Goal: Task Accomplishment & Management: Complete application form

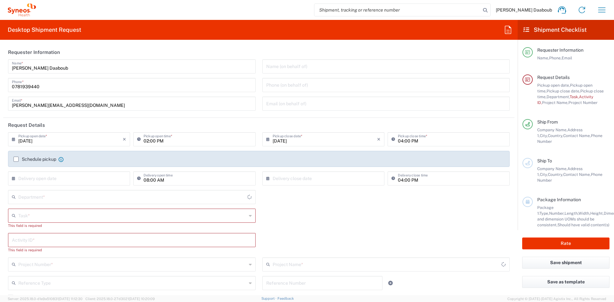
type input "4510"
type input "France"
type input "Syneos Health France SARL"
click at [393, 6] on input "search" at bounding box center [397, 10] width 166 height 12
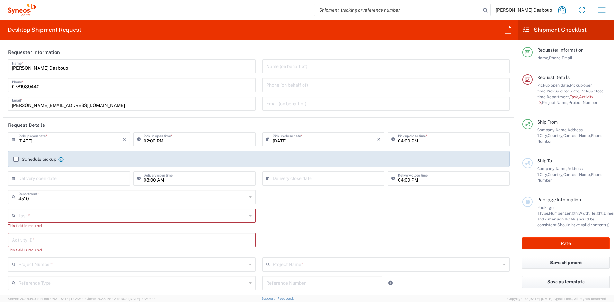
paste input "56681640"
type input "56681640"
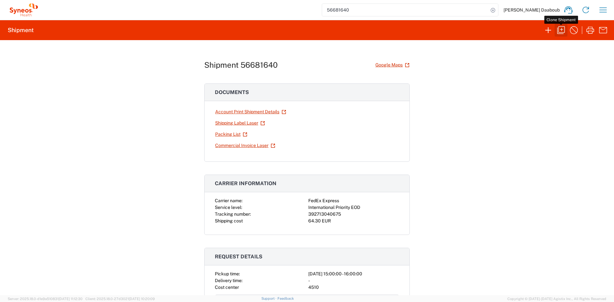
click at [561, 30] on icon "button" at bounding box center [561, 30] width 8 height 8
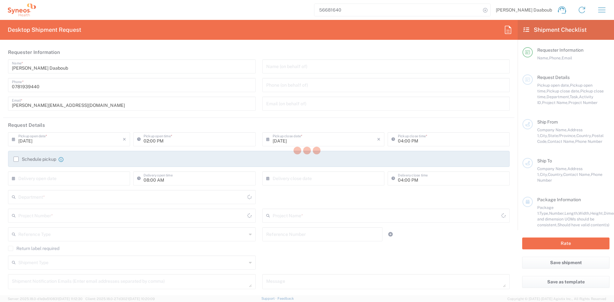
type input "03:00 PM"
type input "Project"
type input "4510 DEPARTMENTAL EXPENSE"
type textarea "firas.daaboub@syneoshealth.com"
type input "Syneos Health France SARL"
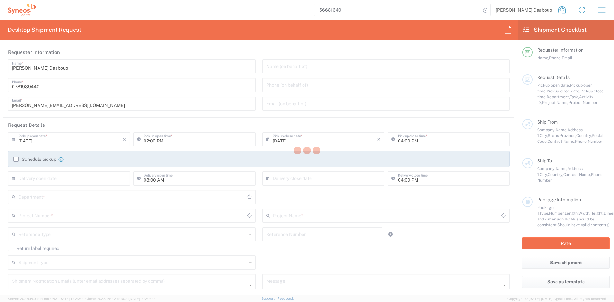
type input "Syneos Health"
type input "25 Boulevard Romain Rolland"
type input "UPON Building"
type input "Paris"
type input "France"
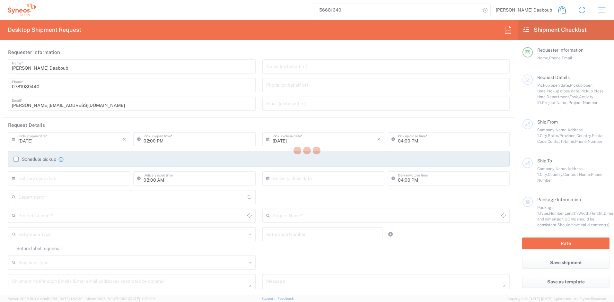
type input "75014"
type input "Firas Daaboub"
type input "0781939440"
type input "firas.daaboub@syneoshealth.com"
type input "Linda McNeill"
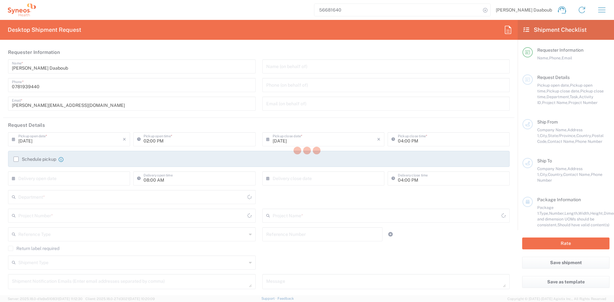
type input "Malörtsvägen 8"
type input "Storvreta"
type input "Sweden"
type input "743 40"
type input "Linda McNeill"
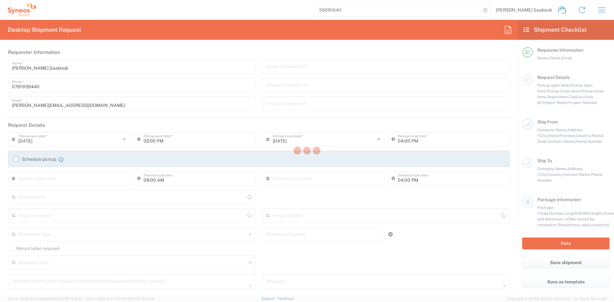
type input "+46 739425733"
type input "linda.mcneill@syneoshealth.com"
type input "Sender/Shipper"
type input "Not Sold"
type input "Sender/Shipper"
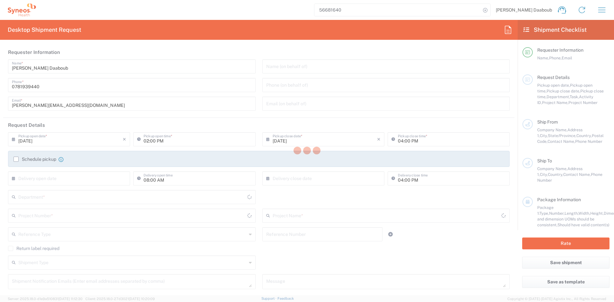
type input "Delivery Duty Paid"
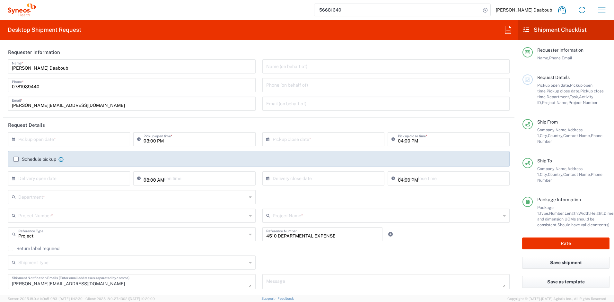
type input "Your Packaging"
click at [52, 142] on input "text" at bounding box center [70, 138] width 104 height 11
click at [87, 181] on span "12" at bounding box center [88, 179] width 9 height 9
type input "09/12/2025"
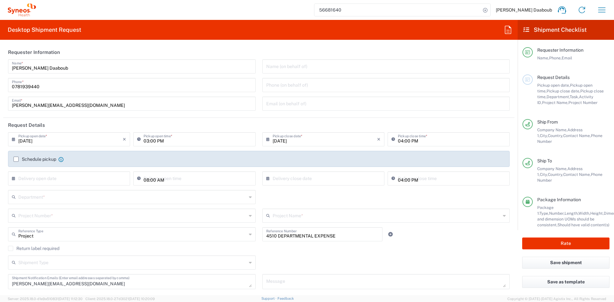
click at [281, 143] on input "09/12/2025" at bounding box center [325, 138] width 104 height 11
click at [145, 141] on input "03:00 PM" at bounding box center [198, 138] width 108 height 11
click at [160, 142] on input "09:00 PM" at bounding box center [198, 138] width 108 height 11
type input "09:00 AM"
click at [28, 160] on label "Schedule pickup" at bounding box center [34, 159] width 43 height 5
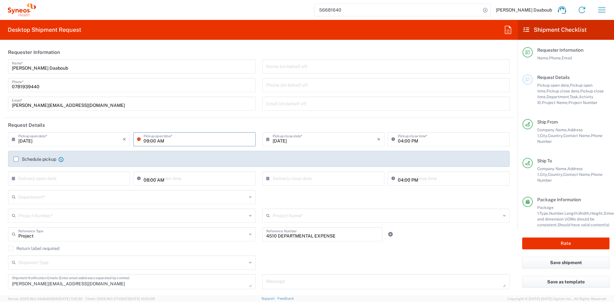
click at [16, 159] on input "Schedule pickup" at bounding box center [16, 159] width 0 height 0
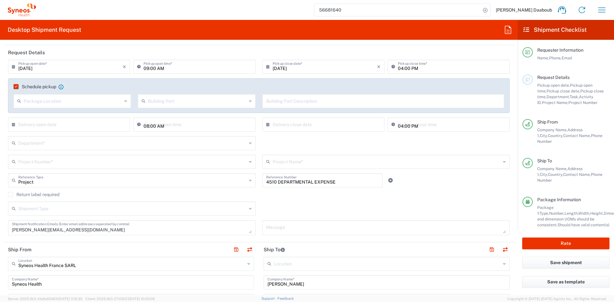
scroll to position [203, 0]
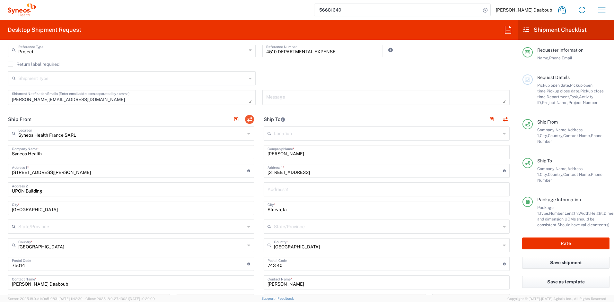
click at [252, 119] on header "Ship From" at bounding box center [131, 119] width 256 height 14
drag, startPoint x: 249, startPoint y: 119, endPoint x: 238, endPoint y: 184, distance: 65.8
click at [249, 119] on button "button" at bounding box center [249, 119] width 9 height 9
type input "Linda McNeill"
type input "Malörtsvägen 8"
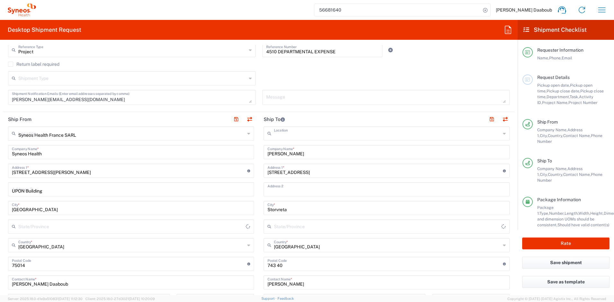
type input "Storvreta"
type input "Sweden"
type input "743 40"
type input "Linda McNeill"
type input "+46 739425733"
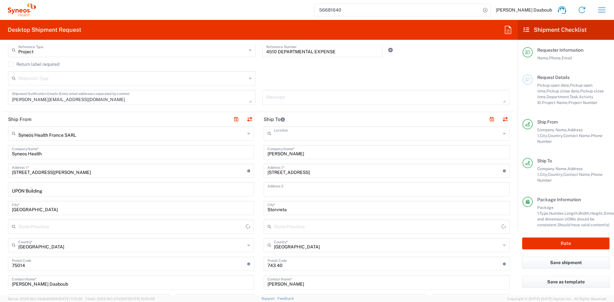
type input "linda.mcneill@syneoshealth.com"
type input "Syneos Health France SARL"
type input "Syneos Health"
type input "25 Boulevard Romain Rolland"
type input "UPON Building"
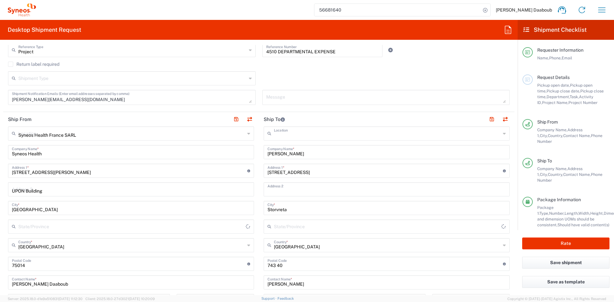
type input "Paris"
type input "France"
type input "75014"
type input "Firas Daaboub"
type input "0781939440"
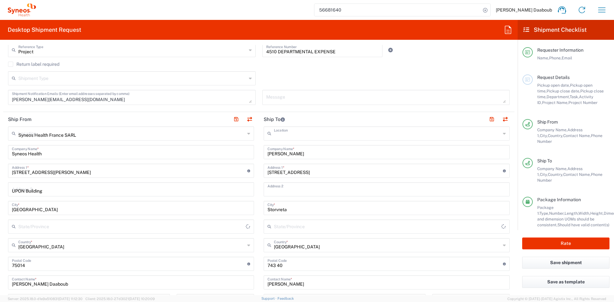
type input "firas.daaboub@syneoshealth.com"
type input "TIN"
type input "410 662 779 00041"
type input "Sender/Shipper"
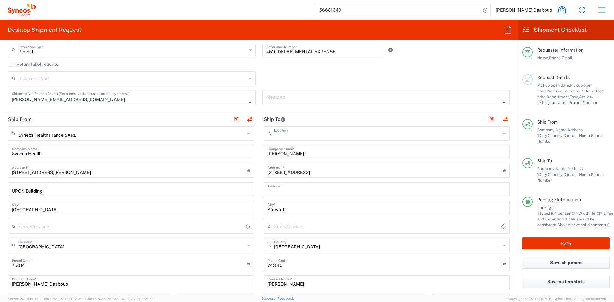
type input "Delivery Duty Paid"
type input "EORI"
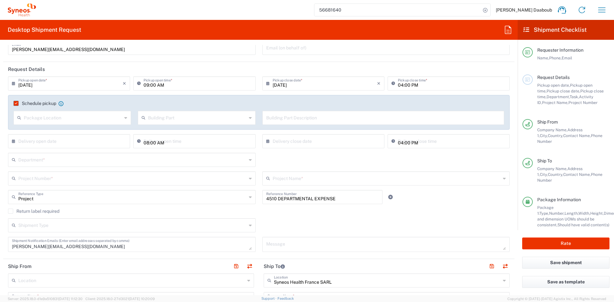
scroll to position [23, 0]
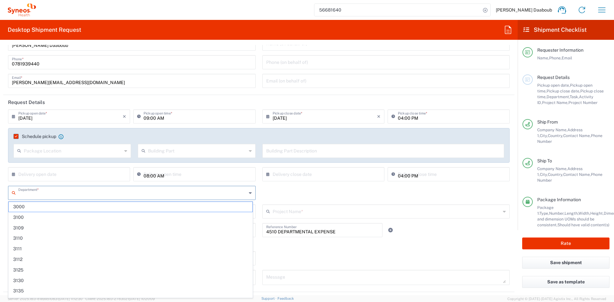
click at [32, 188] on input "text" at bounding box center [132, 192] width 228 height 11
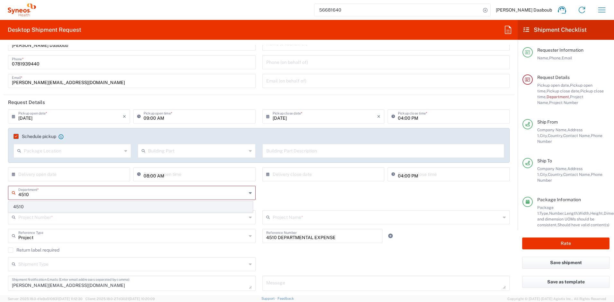
type input "4510"
click at [25, 208] on span "4510" at bounding box center [131, 207] width 244 height 10
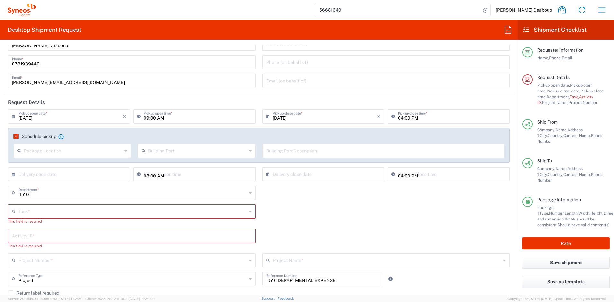
click at [56, 212] on input "text" at bounding box center [132, 210] width 228 height 11
click at [34, 236] on span "Inventory Transfer" at bounding box center [131, 236] width 244 height 10
type input "Inventory Transfer"
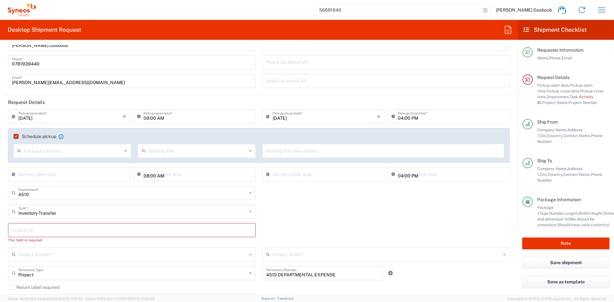
click at [31, 231] on input "text" at bounding box center [132, 229] width 240 height 11
type input "245096"
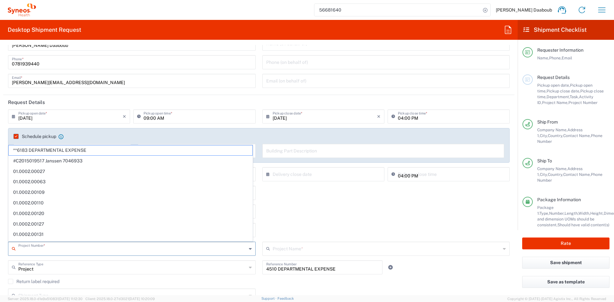
click at [47, 249] on input "text" at bounding box center [132, 248] width 228 height 11
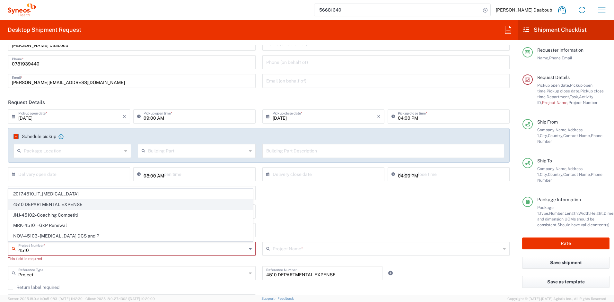
click at [32, 203] on span "4510 DEPARTMENTAL EXPENSE" at bounding box center [131, 205] width 244 height 10
type input "4510 DEPARTMENTAL EXPENSE"
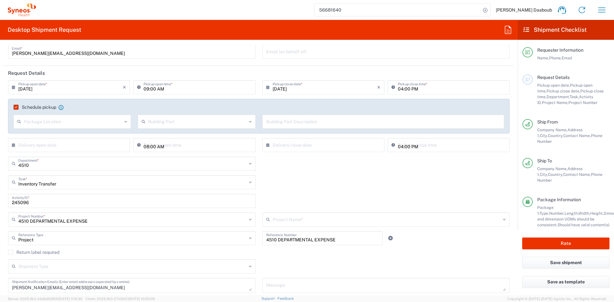
scroll to position [138, 0]
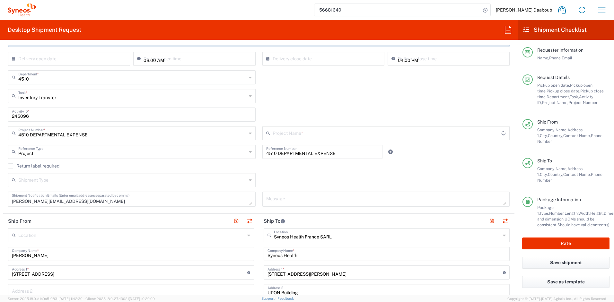
type input "4510 DEPARTMENTAL EXPENSE"
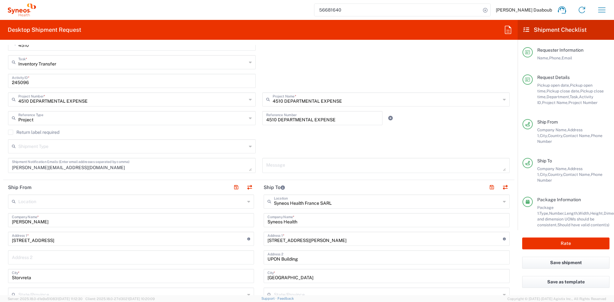
scroll to position [66, 0]
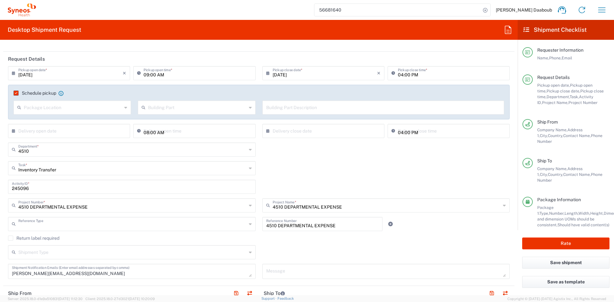
click at [36, 224] on input "text" at bounding box center [132, 223] width 228 height 11
click at [324, 159] on div "4510 Department * 4510" at bounding box center [259, 152] width 508 height 19
type input "Project"
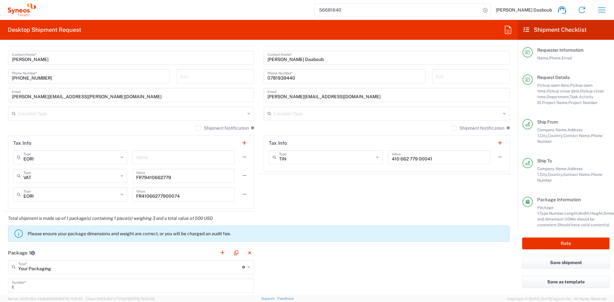
scroll to position [779, 0]
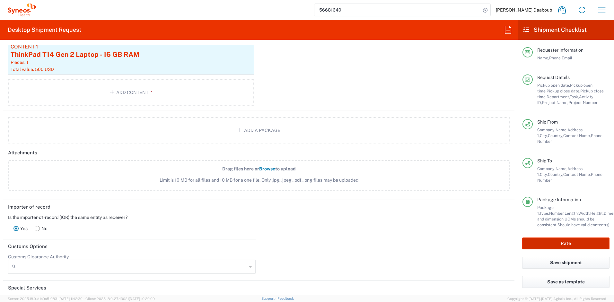
click at [539, 241] on button "Rate" at bounding box center [565, 244] width 87 height 12
type input "4510 DEPARTMENTAL EXPENSE"
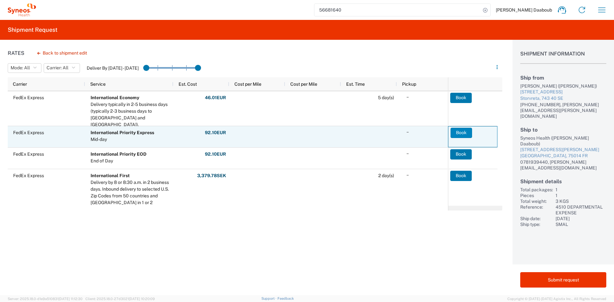
click at [463, 133] on button "Book" at bounding box center [461, 133] width 22 height 10
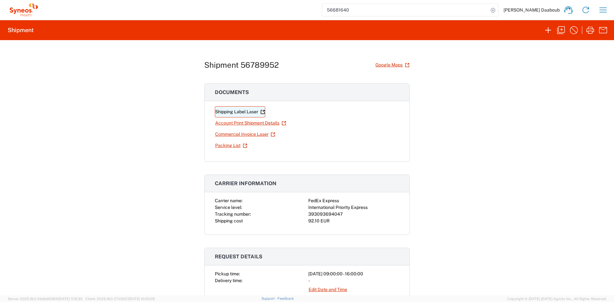
click at [242, 110] on link "Shipping Label Laser" at bounding box center [240, 111] width 50 height 11
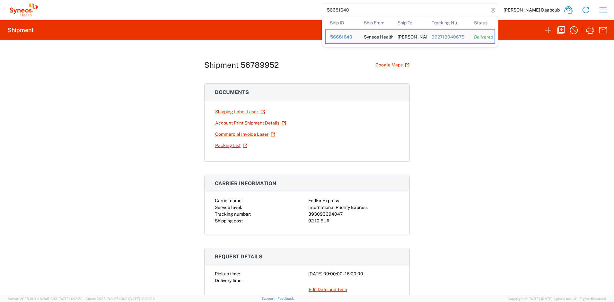
drag, startPoint x: 389, startPoint y: 9, endPoint x: 332, endPoint y: 4, distance: 57.7
click at [332, 4] on div "56681640 Ship ID Ship From Ship To Tracking Nu. Status Ship ID 56681640 Ship Fr…" at bounding box center [326, 9] width 572 height 15
paste input "99132"
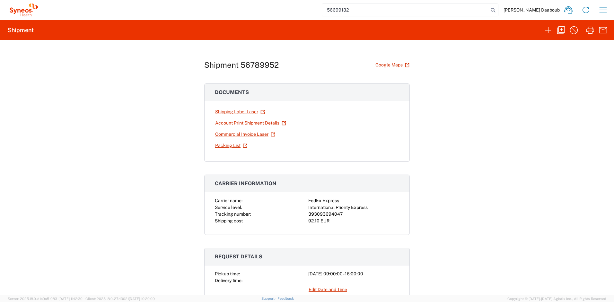
type input "56699132"
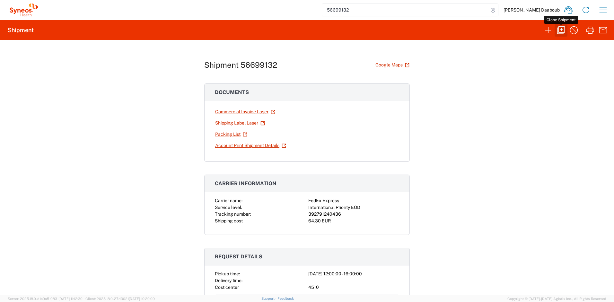
click at [560, 29] on icon "button" at bounding box center [561, 30] width 10 height 10
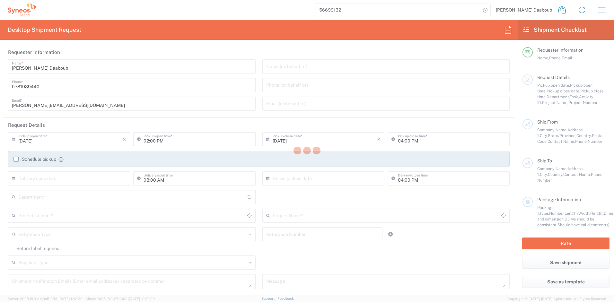
type input "12:00 PM"
type input "Project"
type input "4510 DEPARTMENTAL EXPENSE"
type textarea "firas.daaboub@syneoshealth.com"
type input "Syneos Health France SARL"
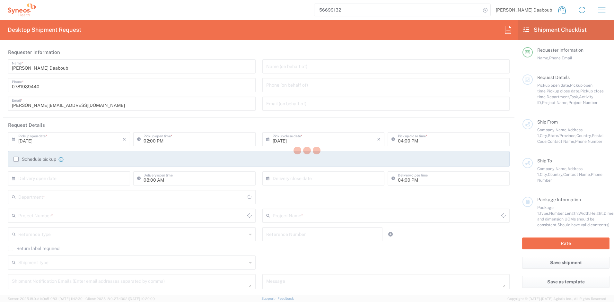
type input "Syneos Health"
type input "25 Boulevard Romain Rolland"
type input "UPON Building"
type input "Paris"
type input "France"
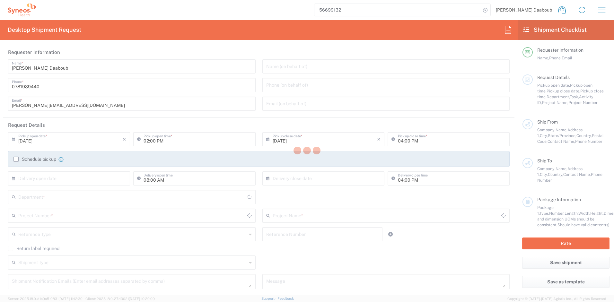
type input "75014"
type input "Firas Daaboub"
type input "0781939440"
type input "firas.daaboub@syneoshealth.com"
type input "Elisabetta Peroni"
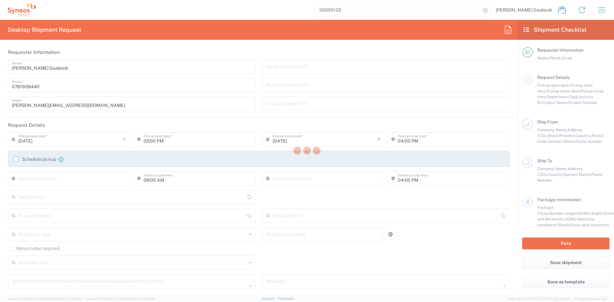
type input "Via Pacinotti 4"
type input "Villa Cortese"
type input "Italy"
type input "20035"
type input "Elisabetta Peroni"
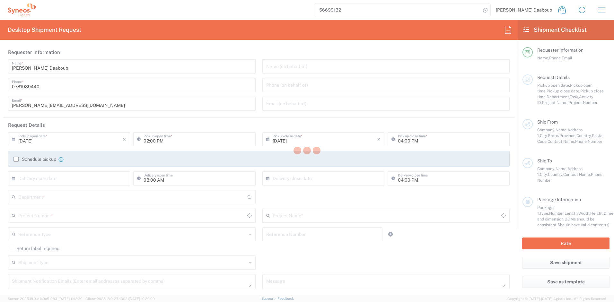
type input "3346987789"
type input "elisabetta.peroni@syneoshealth.com"
type input "Sender/Shipper"
type input "Not Sold"
type input "Sender/Shipper"
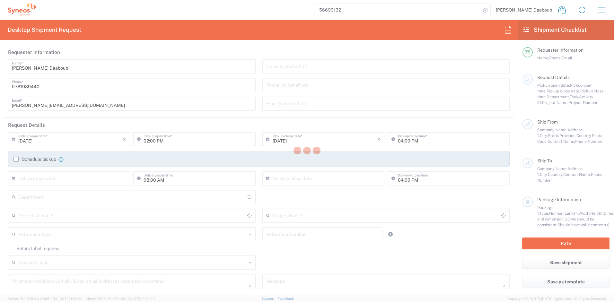
type input "Delivery Duty Paid"
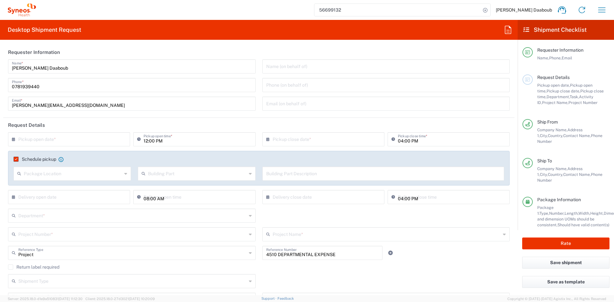
type input "Lombardia"
type input "Your Packaging"
click at [72, 143] on input "text" at bounding box center [70, 138] width 104 height 11
click at [89, 180] on span "12" at bounding box center [88, 179] width 9 height 9
type input "09/12/2025"
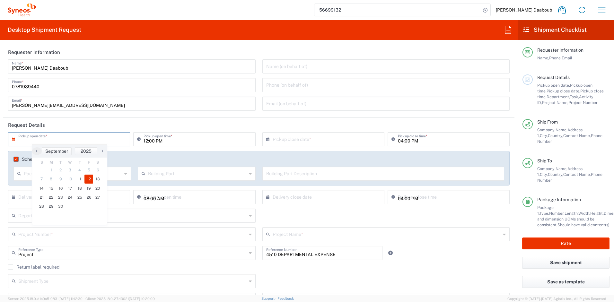
type input "09/12/2025"
click at [278, 144] on input "09/12/2025" at bounding box center [325, 138] width 104 height 11
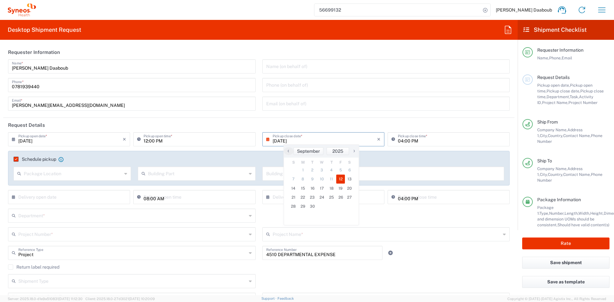
click at [144, 140] on input "12:00 PM" at bounding box center [198, 138] width 108 height 11
click at [159, 140] on input "09:00 PM" at bounding box center [198, 138] width 108 height 11
type input "09:00 AM"
click at [398, 140] on input "04:00 PM" at bounding box center [452, 138] width 108 height 11
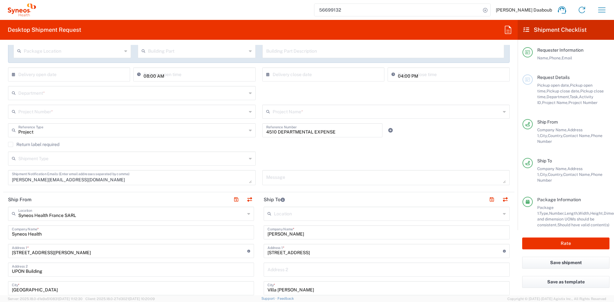
scroll to position [66, 0]
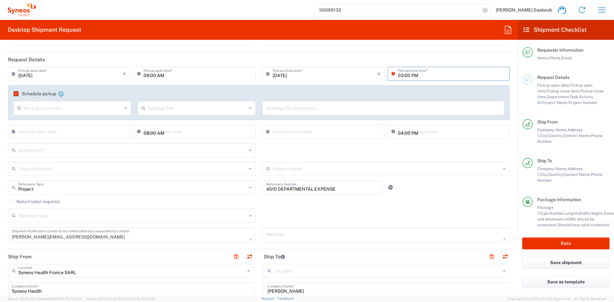
type input "03:00 PM"
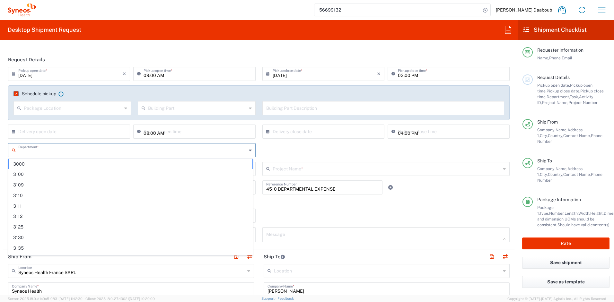
click at [48, 148] on input "text" at bounding box center [132, 149] width 228 height 11
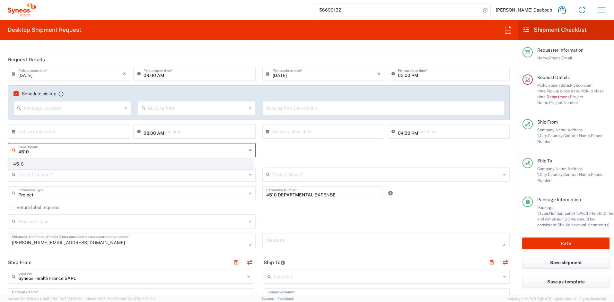
type input "4510"
click at [22, 166] on span "4510" at bounding box center [131, 164] width 244 height 10
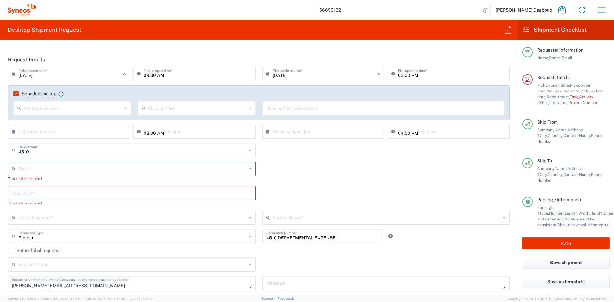
click at [49, 171] on input "text" at bounding box center [132, 168] width 228 height 11
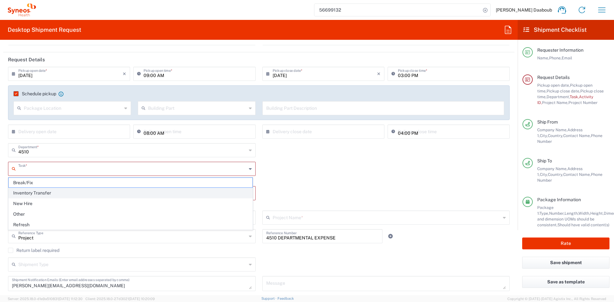
click at [36, 194] on span "Inventory Transfer" at bounding box center [131, 193] width 244 height 10
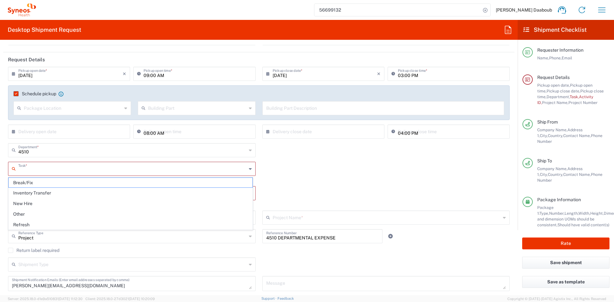
type input "Inventory Transfer"
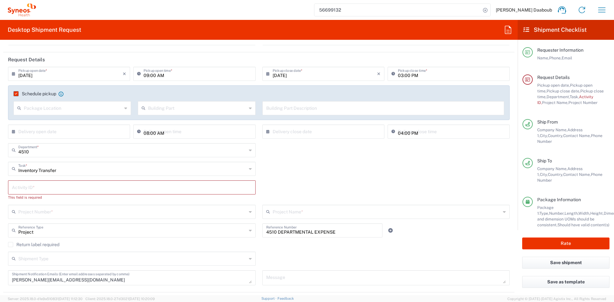
click at [36, 191] on input "text" at bounding box center [132, 186] width 240 height 11
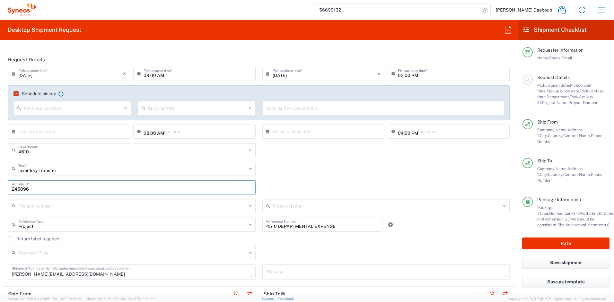
type input "245096"
click at [33, 203] on input "text" at bounding box center [132, 205] width 228 height 11
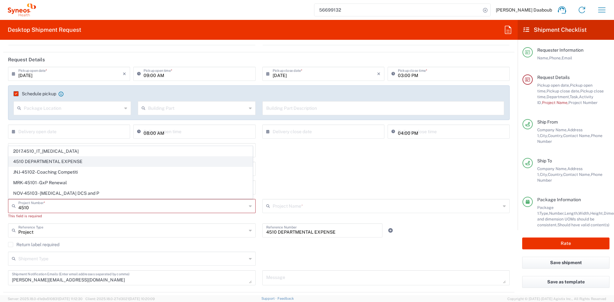
click at [53, 161] on span "4510 DEPARTMENTAL EXPENSE" at bounding box center [131, 162] width 244 height 10
type input "4510 DEPARTMENTAL EXPENSE"
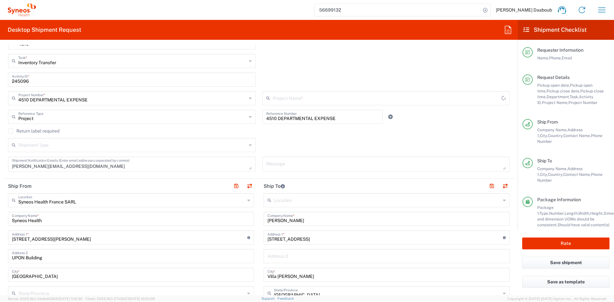
type input "4510 DEPARTMENTAL EXPENSE"
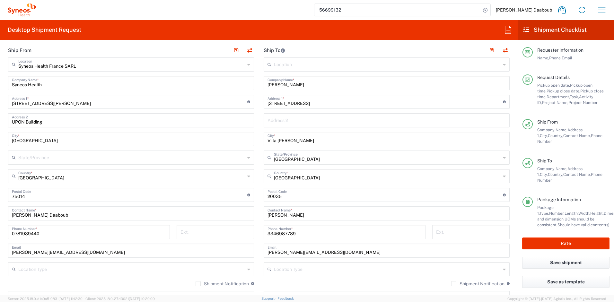
scroll to position [301, 0]
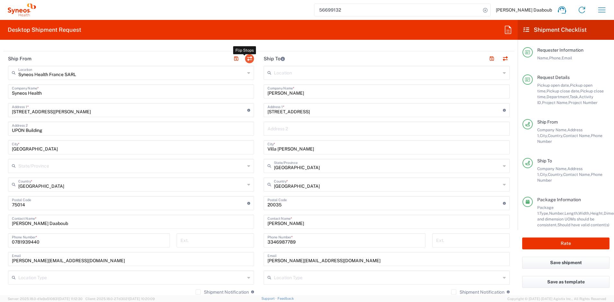
click at [248, 57] on button "button" at bounding box center [249, 58] width 9 height 9
type input "Elisabetta Peroni"
type input "Via Pacinotti 4"
type input "Villa Cortese"
type input "Italy"
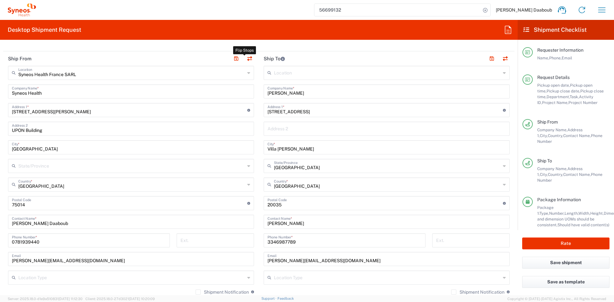
type input "20035"
type input "Elisabetta Peroni"
type input "3346987789"
type input "elisabetta.peroni@syneoshealth.com"
type input "Syneos Health France SARL"
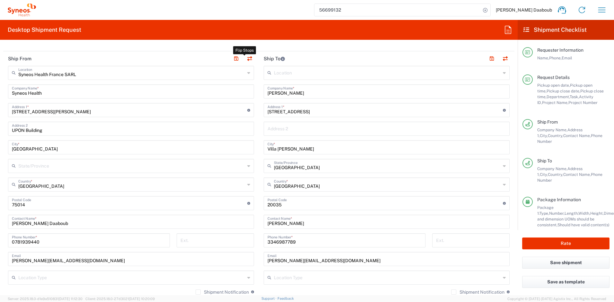
type input "Syneos Health"
type input "25 Boulevard Romain Rolland"
type input "UPON Building"
type input "Paris"
type input "France"
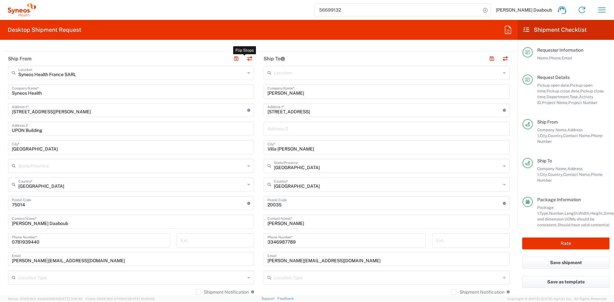
type input "75014"
type input "Firas Daaboub"
type input "0781939440"
type input "firas.daaboub@syneoshealth.com"
type input "FR41066277900074"
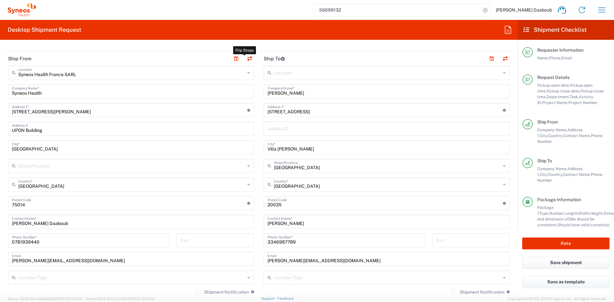
type input "Sender/Shipper"
type input "Delivery Duty Paid"
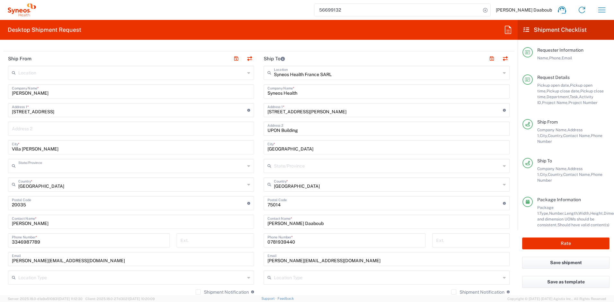
type input "Lombardia"
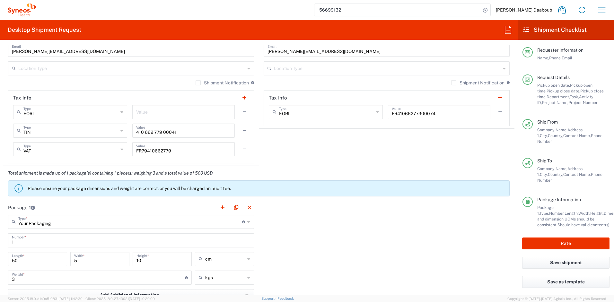
scroll to position [722, 0]
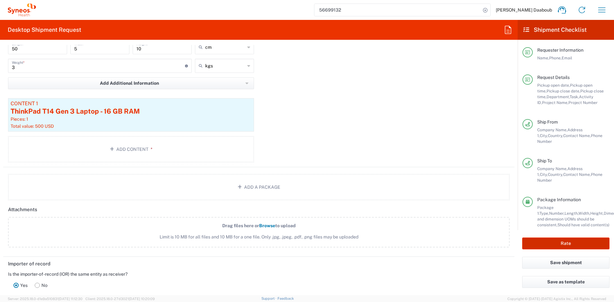
click at [557, 244] on button "Rate" at bounding box center [565, 244] width 87 height 12
type input "4510 DEPARTMENTAL EXPENSE"
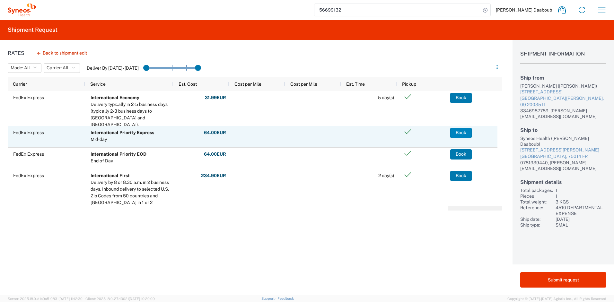
click at [465, 136] on button "Book" at bounding box center [461, 133] width 22 height 10
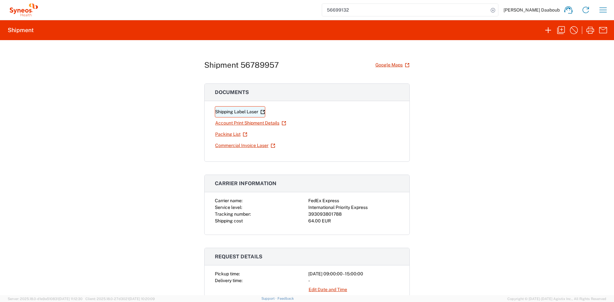
click at [246, 110] on link "Shipping Label Laser" at bounding box center [240, 111] width 50 height 11
click at [381, 7] on input "56699132" at bounding box center [405, 10] width 166 height 12
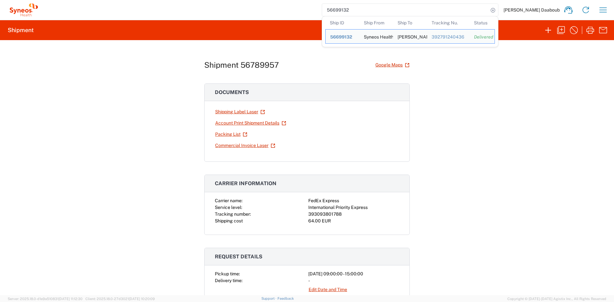
paste input "759424"
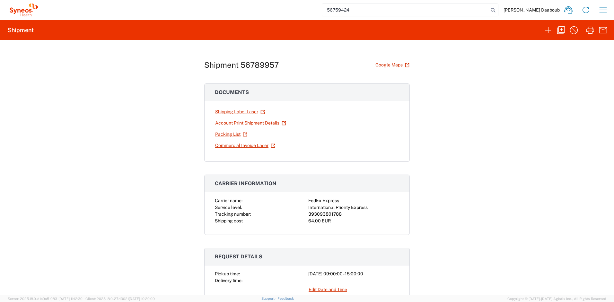
type input "56759424"
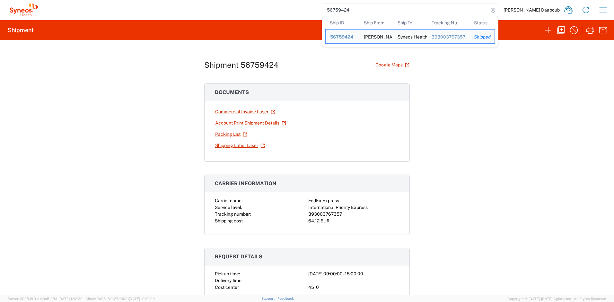
click at [410, 10] on input "56759424" at bounding box center [405, 10] width 166 height 12
click at [591, 167] on div "Shipment 56759424 Google Maps Documents Commercial Invoice Laser Account Print …" at bounding box center [307, 167] width 614 height 255
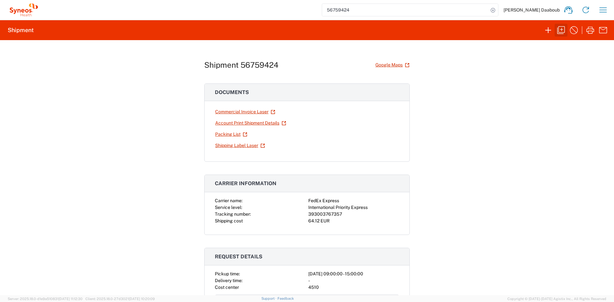
click at [559, 29] on icon "button" at bounding box center [561, 30] width 10 height 10
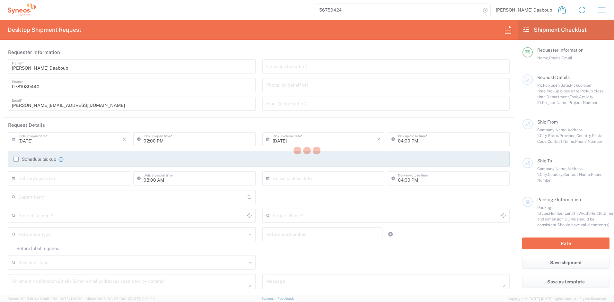
type input "09:00 AM"
type input "03:00 PM"
type input "Project"
type input "4510 DEPARTMENTAL EXPENSE"
type textarea "firas.daaboub@syneoshealth.com"
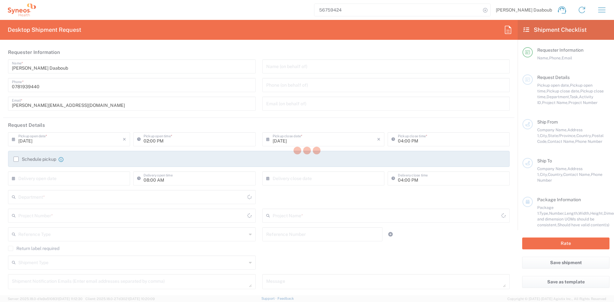
type input "Giovanna Di Bari"
type input "Via Livio Tempesta, 41"
type input "Roma"
type input "Italy"
type input "00151"
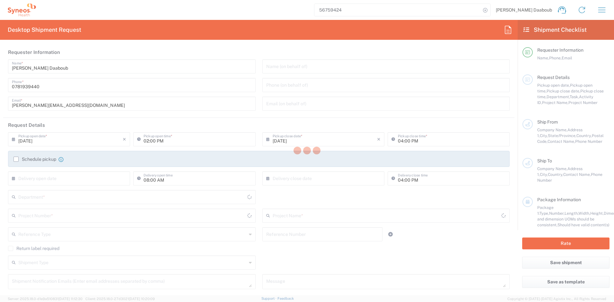
type input "Giovanna Di Bari"
type input "347 9124471"
type input "giovanna.dibari@syneoshealth.com"
type input "Syneos Health France SARL"
type input "Syneos Health"
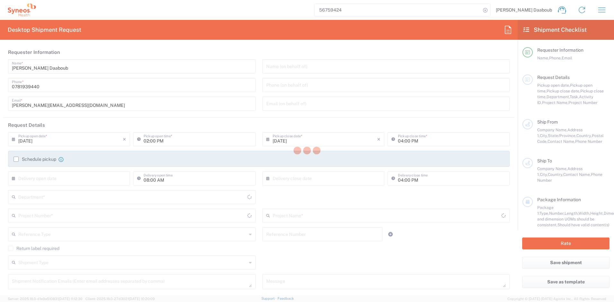
type input "25 Boulevard Romain Rolland"
type input "UPON Building"
type input "Paris"
type input "France"
type input "75014"
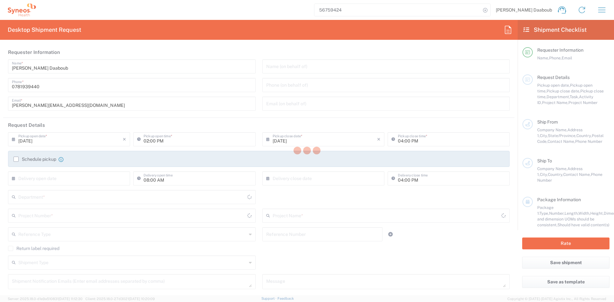
type input "Firas Daaboub"
type input "0781939440"
type input "firas.daaboub@syneoshealth.com"
type input "Sender/Shipper"
type input "Not Sold"
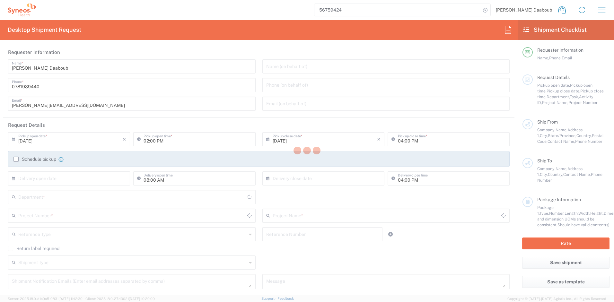
type input "Sender/Shipper"
type input "Delivery Duty Paid"
type input "Lazio"
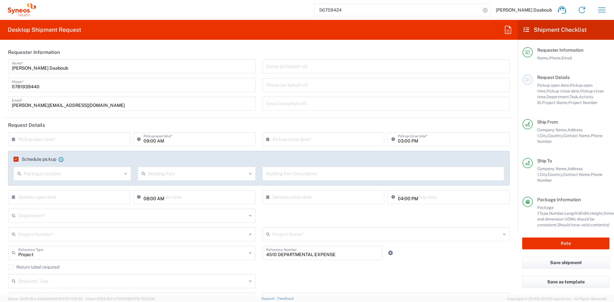
click at [62, 139] on input "text" at bounding box center [70, 138] width 104 height 11
drag, startPoint x: 121, startPoint y: 117, endPoint x: 57, endPoint y: 139, distance: 67.3
click at [121, 117] on agx-form-section "Requester Information Firas Daaboub Name * 0781939440 Phone * firas.daaboub@syn…" at bounding box center [258, 81] width 511 height 73
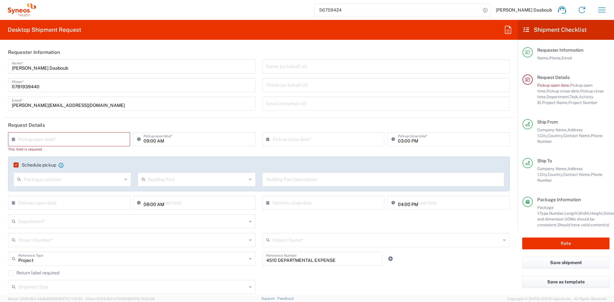
click at [31, 163] on label "Schedule pickup" at bounding box center [34, 164] width 43 height 5
click at [15, 165] on input "Schedule pickup" at bounding box center [15, 165] width 0 height 0
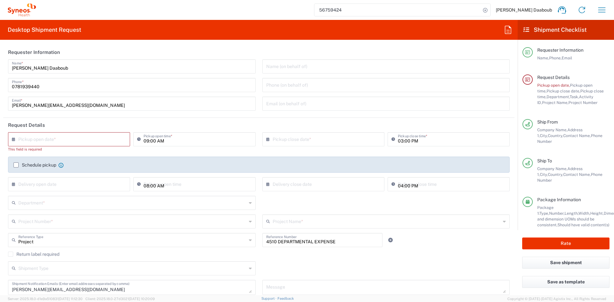
click at [55, 143] on input "text" at bounding box center [70, 138] width 104 height 11
click at [77, 180] on span "11" at bounding box center [80, 179] width 10 height 9
type input "09/11/2025"
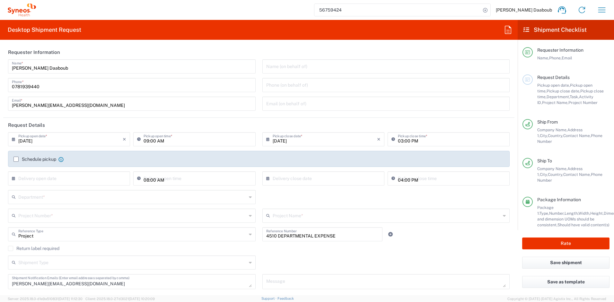
click at [145, 140] on input "09:00 AM" at bounding box center [198, 138] width 108 height 11
click at [156, 141] on input "3:00 AM" at bounding box center [198, 138] width 108 height 11
click at [143, 138] on div "03:00 AM Pickup open time *" at bounding box center [194, 139] width 122 height 14
click at [144, 141] on input "03:00 AM" at bounding box center [198, 138] width 108 height 11
drag, startPoint x: 154, startPoint y: 137, endPoint x: 159, endPoint y: 139, distance: 5.3
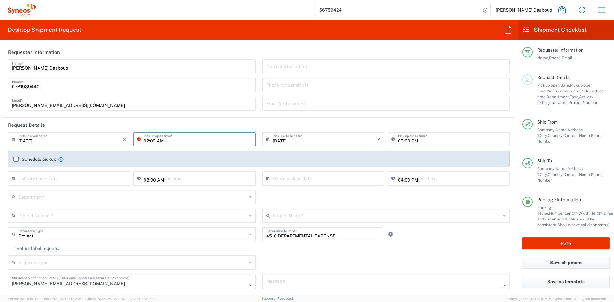
click at [156, 138] on input "02:00 AM" at bounding box center [198, 138] width 108 height 11
click at [161, 141] on input "02:00 AM" at bounding box center [198, 138] width 108 height 11
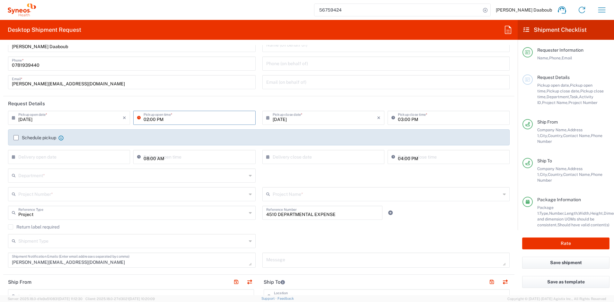
scroll to position [57, 0]
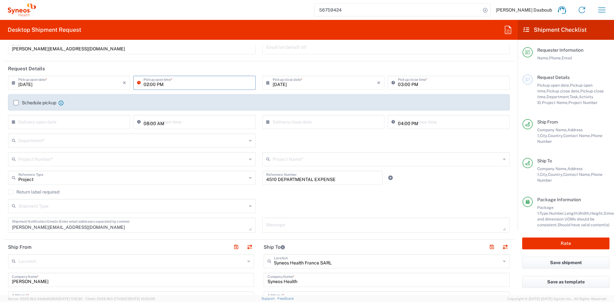
type input "02:00 PM"
click at [338, 143] on div "Department * 3000 3100 3109 3110 3111 3112 3125 3130 3135 3136 3150 3155 3165 3…" at bounding box center [259, 143] width 508 height 19
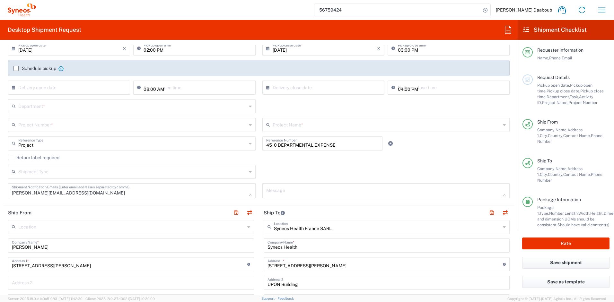
scroll to position [118, 0]
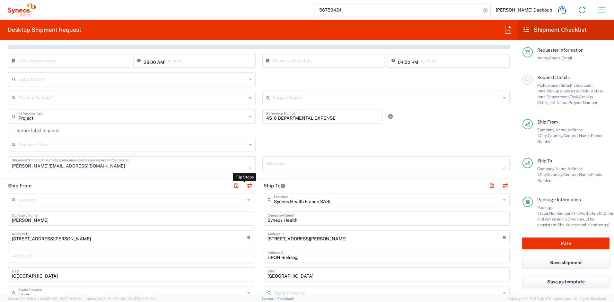
click at [247, 185] on button "button" at bounding box center [249, 185] width 9 height 9
type input "Syneos Health France SARL"
type input "Syneos Health"
type input "25 Boulevard Romain Rolland"
type input "UPON Building"
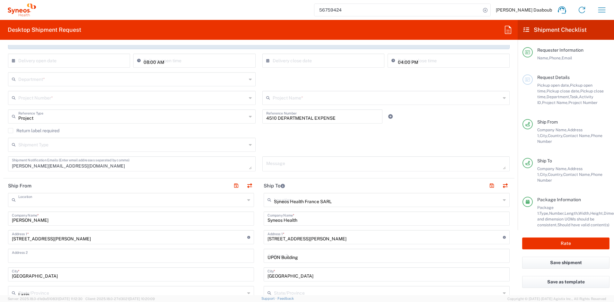
type input "Paris"
type input "France"
type input "75014"
type input "Firas Daaboub"
type input "0781939440"
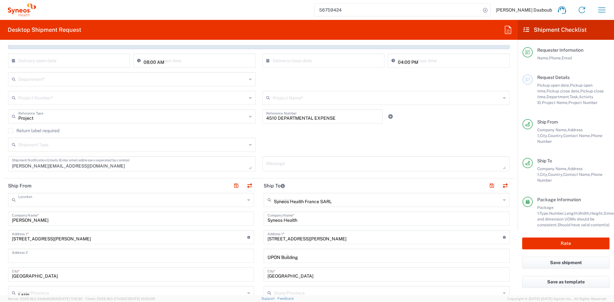
type input "firas.daaboub@syneoshealth.com"
type input "Giovanna Di Bari"
type input "Via Livio Tempesta, 41"
type input "Roma"
type input "Italy"
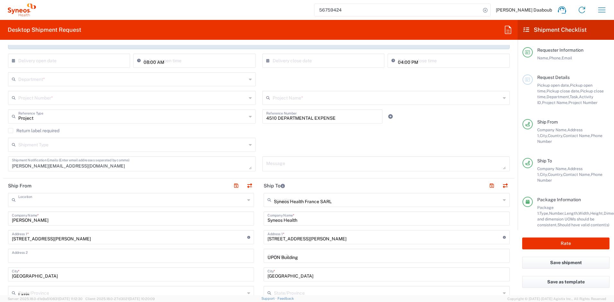
type input "00151"
type input "Giovanna Di Bari"
type input "347 9124471"
type input "giovanna.dibari@syneoshealth.com"
type input "Sender/Shipper"
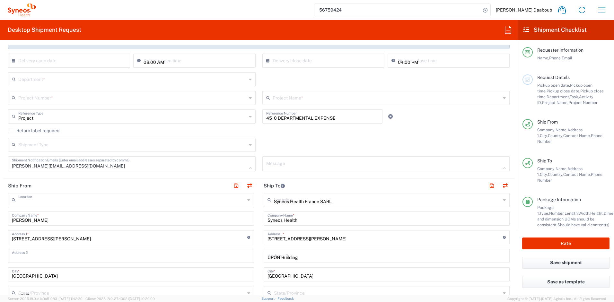
type input "Sender/Shipper"
type input "Delivery Duty Paid"
type input "VAT"
type input "FR79410662779"
type input "EORI"
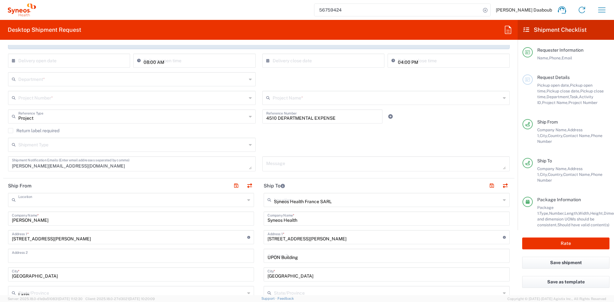
type input "FR41066277900074"
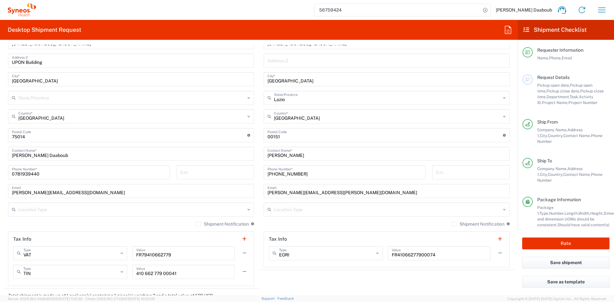
scroll to position [0, 0]
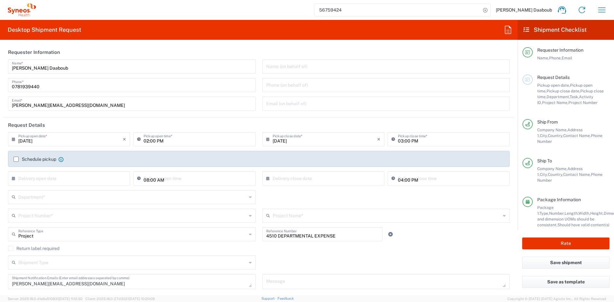
click at [36, 196] on input "text" at bounding box center [132, 196] width 228 height 11
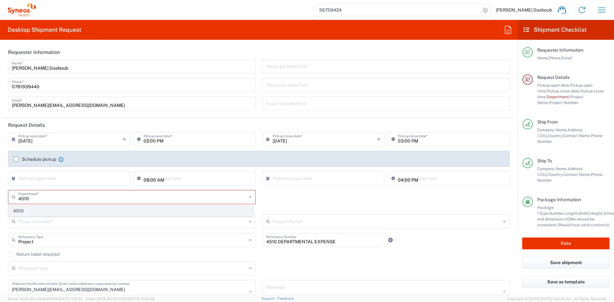
click at [36, 214] on span "4510" at bounding box center [131, 211] width 244 height 10
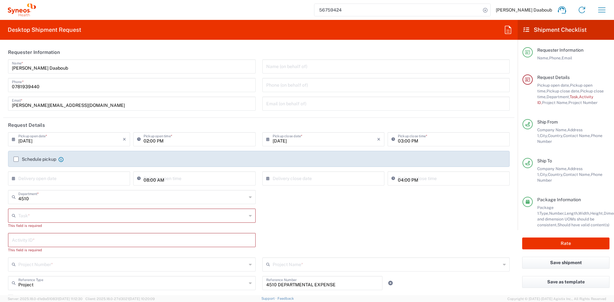
click at [51, 217] on input "text" at bounding box center [132, 215] width 228 height 11
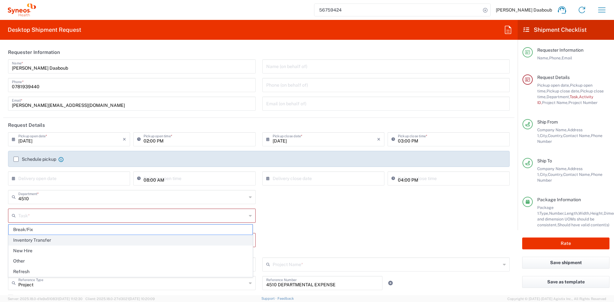
click at [22, 244] on span "Inventory Transfer" at bounding box center [131, 240] width 244 height 10
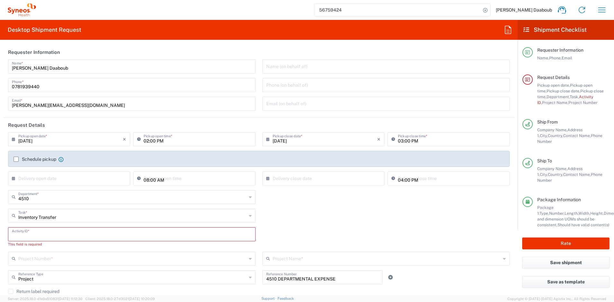
click at [33, 235] on input "text" at bounding box center [132, 233] width 240 height 11
drag, startPoint x: 83, startPoint y: 217, endPoint x: 65, endPoint y: 220, distance: 18.5
click at [83, 217] on input "Inventory Transfer" at bounding box center [132, 215] width 228 height 11
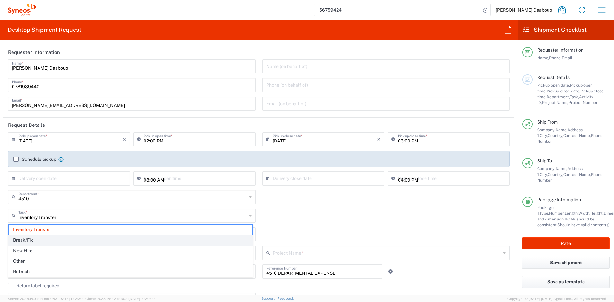
click at [23, 241] on span "Break/Fix" at bounding box center [131, 240] width 244 height 10
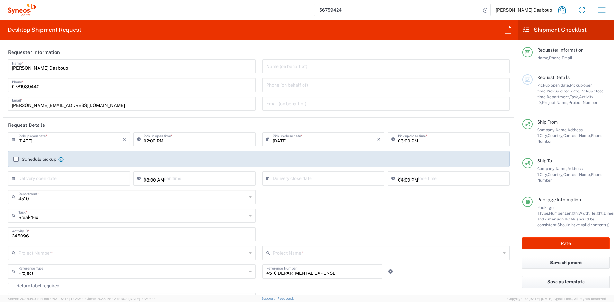
scroll to position [46, 0]
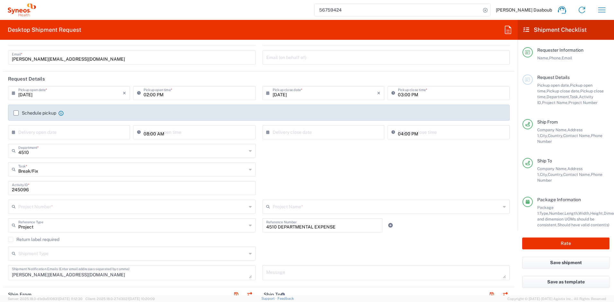
click at [40, 203] on input "text" at bounding box center [132, 206] width 228 height 11
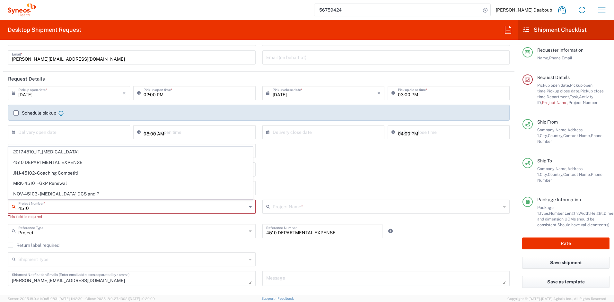
click at [36, 161] on span "4510 DEPARTMENTAL EXPENSE" at bounding box center [131, 163] width 244 height 10
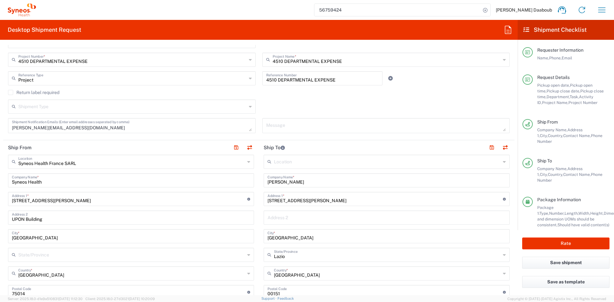
scroll to position [278, 0]
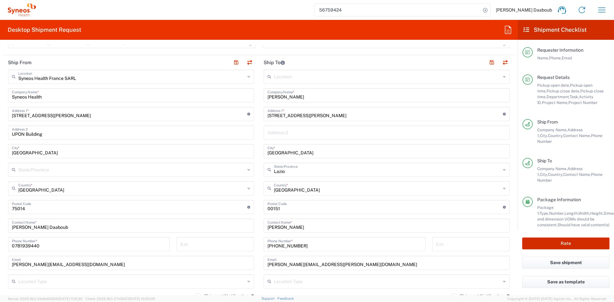
click at [566, 242] on button "Rate" at bounding box center [565, 244] width 87 height 12
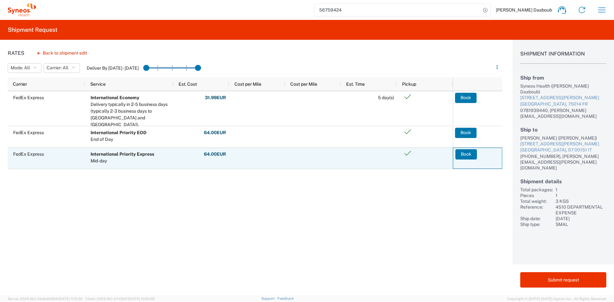
click at [460, 156] on button "Book" at bounding box center [466, 154] width 22 height 10
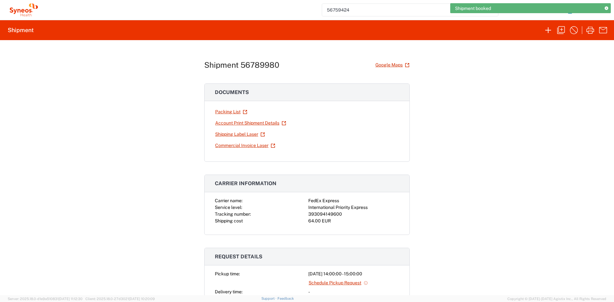
click at [321, 213] on div "393094149600" at bounding box center [353, 214] width 91 height 7
click at [321, 214] on div "393094149600" at bounding box center [353, 214] width 91 height 7
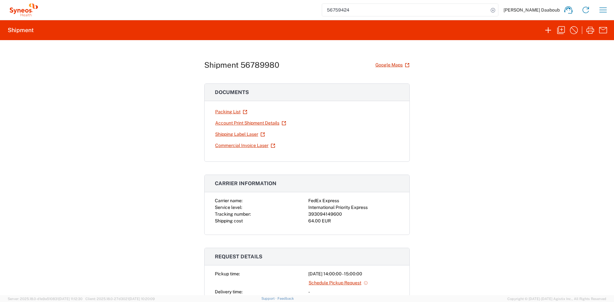
click at [320, 214] on div "393094149600" at bounding box center [353, 214] width 91 height 7
copy div "393094149600"
click at [243, 134] on link "Shipping Label Laser" at bounding box center [240, 134] width 50 height 11
click at [227, 135] on link "Shipping Label Laser" at bounding box center [240, 134] width 50 height 11
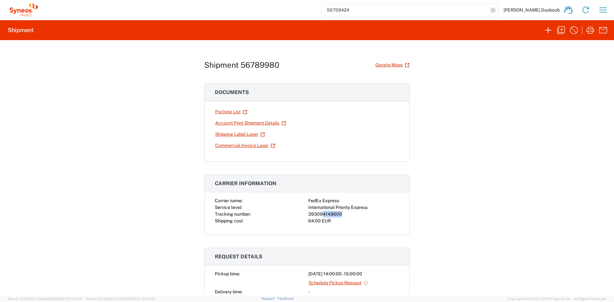
click at [319, 213] on div "393094149600" at bounding box center [353, 214] width 91 height 7
click at [318, 213] on div "393094149600" at bounding box center [353, 214] width 91 height 7
copy div "393094149600"
click at [552, 48] on div "Shipment 56789980 Google Maps Documents Packing List Account Print Shipment Det…" at bounding box center [307, 167] width 614 height 255
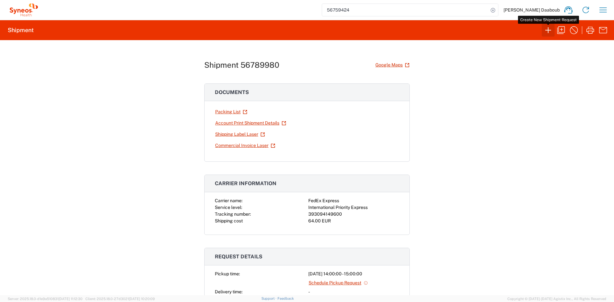
click at [548, 29] on icon "button" at bounding box center [548, 30] width 6 height 6
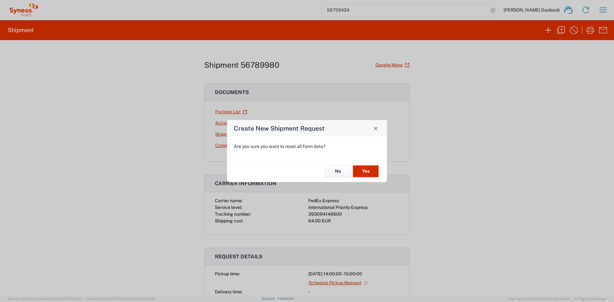
click at [365, 170] on button "Yes" at bounding box center [366, 172] width 26 height 12
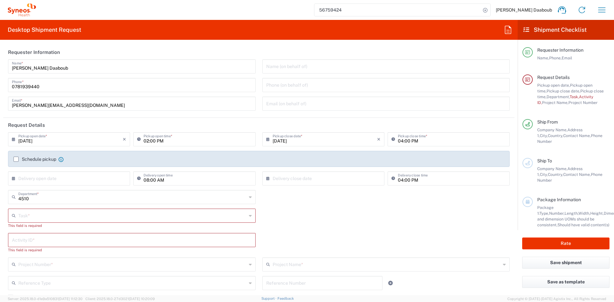
click at [34, 215] on input "text" at bounding box center [132, 215] width 228 height 11
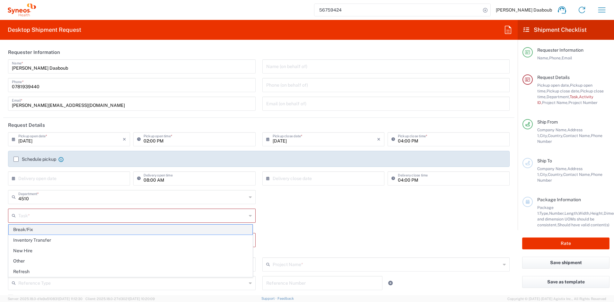
click at [31, 232] on span "Break/Fix" at bounding box center [131, 230] width 244 height 10
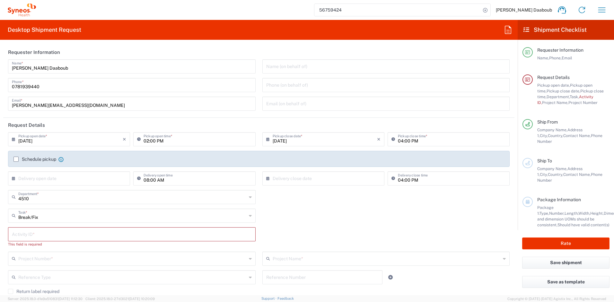
click at [32, 234] on input "text" at bounding box center [132, 233] width 240 height 11
click at [46, 251] on input "text" at bounding box center [132, 252] width 228 height 11
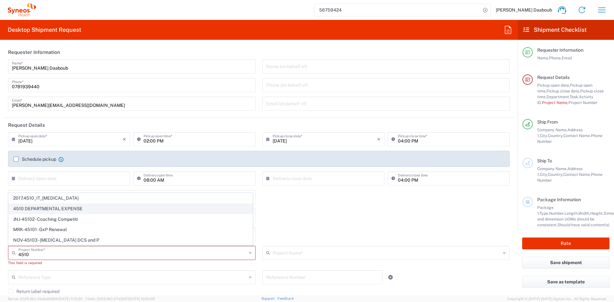
click at [36, 208] on span "4510 DEPARTMENTAL EXPENSE" at bounding box center [131, 209] width 244 height 10
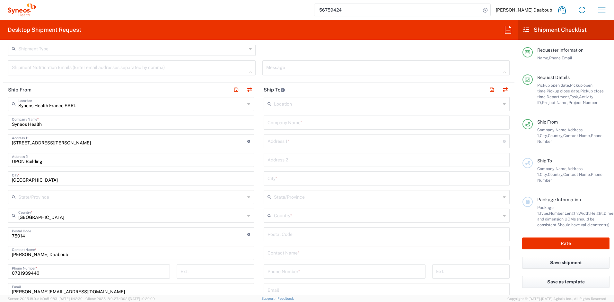
scroll to position [256, 0]
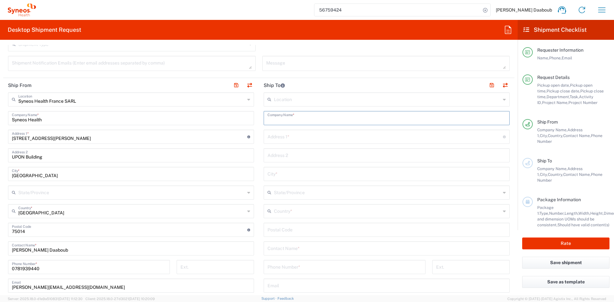
click at [303, 121] on input "text" at bounding box center [386, 117] width 238 height 11
paste input "Christiane Drews"
click at [279, 250] on input "text" at bounding box center [386, 247] width 238 height 11
paste input "Christiane Drews"
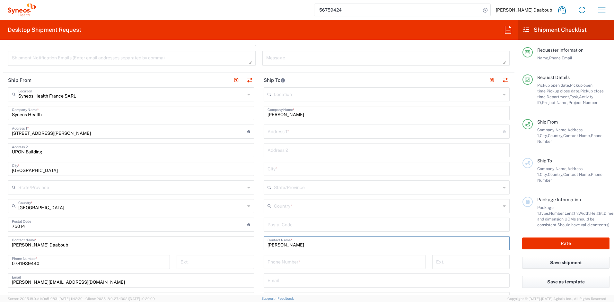
scroll to position [269, 0]
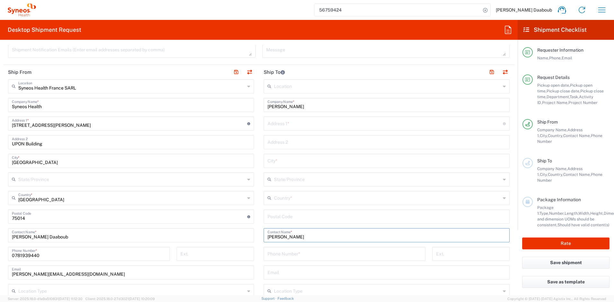
click at [291, 253] on input "tel" at bounding box center [344, 253] width 154 height 11
paste input "+491728200793"
click at [295, 127] on input "text" at bounding box center [384, 123] width 235 height 11
click at [287, 270] on div "Location Addison Whitney LLC-Morrisvile NC US Barcelona-Syneos Health BioSector…" at bounding box center [387, 214] width 246 height 270
paste input "christiane.drews@syneoshealth.com"
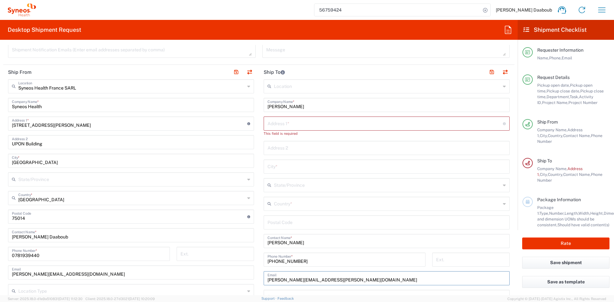
click at [292, 127] on input "text" at bounding box center [384, 123] width 235 height 11
paste input "Brunnenstrasse 17"
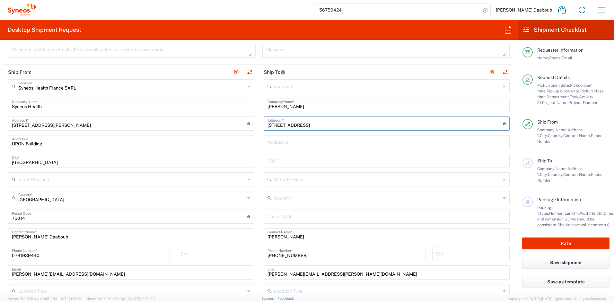
click at [288, 220] on input "undefined" at bounding box center [386, 216] width 238 height 11
paste input "63263"
click at [279, 201] on input "text" at bounding box center [387, 197] width 227 height 11
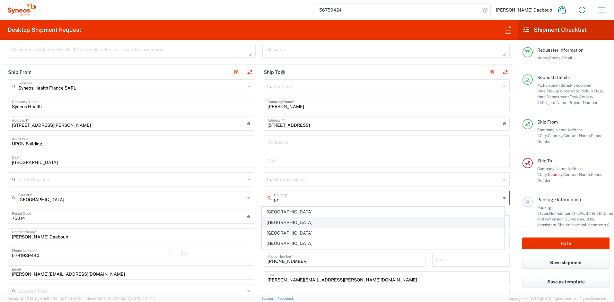
click at [282, 220] on span "Germany" at bounding box center [383, 223] width 242 height 10
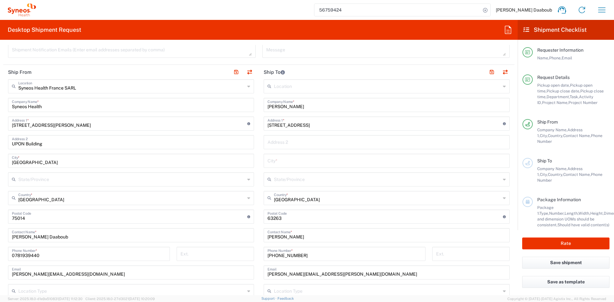
click at [280, 161] on input "text" at bounding box center [386, 160] width 238 height 11
paste input "Neu-Isenburg"
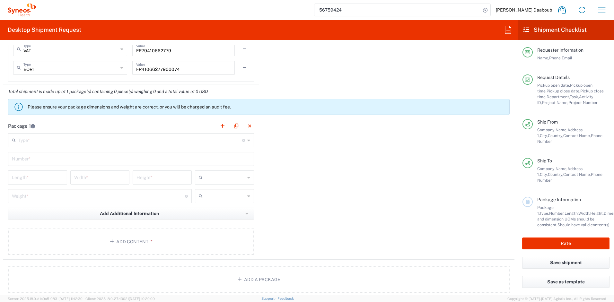
scroll to position [573, 0]
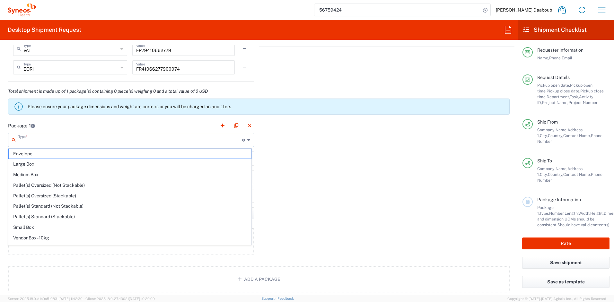
click at [33, 141] on input "text" at bounding box center [130, 139] width 224 height 11
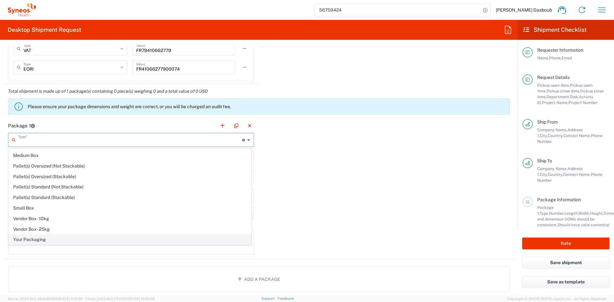
scroll to position [20, 0]
click at [34, 240] on span "Your Packaging" at bounding box center [130, 239] width 242 height 10
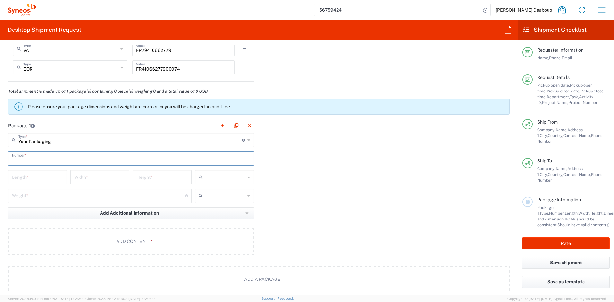
click at [34, 156] on input "text" at bounding box center [131, 158] width 238 height 11
click at [218, 174] on input "text" at bounding box center [225, 177] width 40 height 10
drag, startPoint x: 215, startPoint y: 188, endPoint x: 212, endPoint y: 195, distance: 7.2
click at [215, 188] on span "cm" at bounding box center [222, 191] width 57 height 10
click at [211, 195] on input "text" at bounding box center [225, 196] width 40 height 10
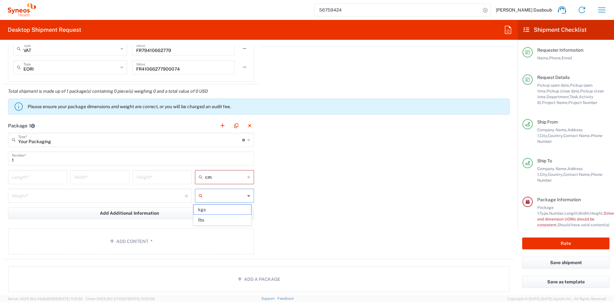
drag, startPoint x: 207, startPoint y: 209, endPoint x: 133, endPoint y: 198, distance: 74.6
click at [207, 209] on span "kgs" at bounding box center [222, 210] width 57 height 10
drag, startPoint x: 50, startPoint y: 176, endPoint x: 47, endPoint y: 172, distance: 5.5
click at [50, 176] on input "number" at bounding box center [37, 176] width 51 height 11
click at [63, 186] on div "50 Length *" at bounding box center [37, 179] width 62 height 19
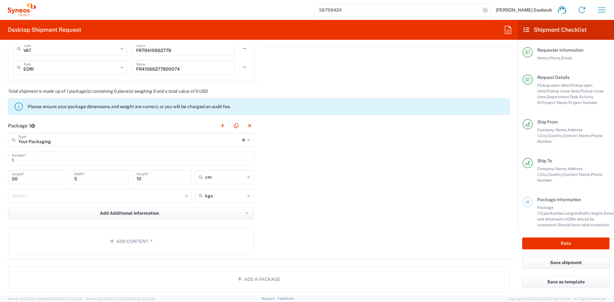
click at [66, 199] on input "number" at bounding box center [98, 195] width 173 height 11
click at [156, 235] on button "Add Content *" at bounding box center [131, 241] width 246 height 26
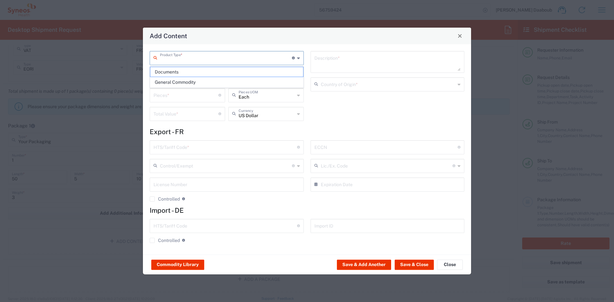
click at [192, 59] on input "text" at bounding box center [226, 57] width 132 height 11
click at [179, 81] on span "General Commodity" at bounding box center [226, 82] width 153 height 10
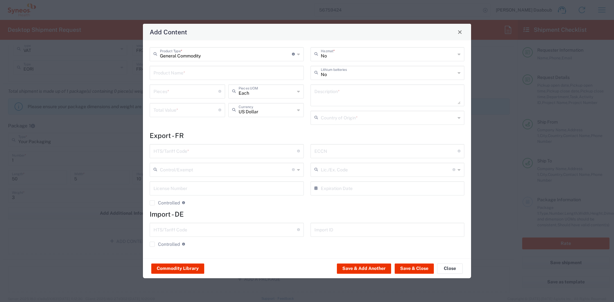
drag, startPoint x: 180, startPoint y: 76, endPoint x: 172, endPoint y: 76, distance: 8.0
click at [180, 76] on input "text" at bounding box center [226, 72] width 146 height 11
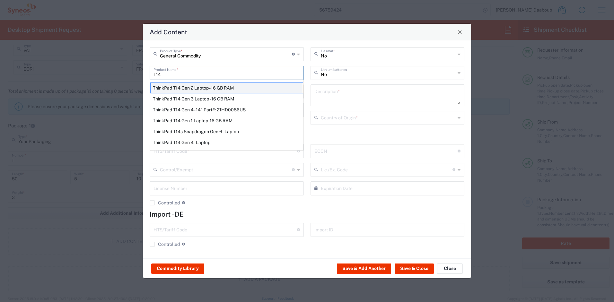
click at [199, 86] on div "ThinkPad T14 Gen 2 Laptop - 16 GB RAM" at bounding box center [226, 88] width 153 height 11
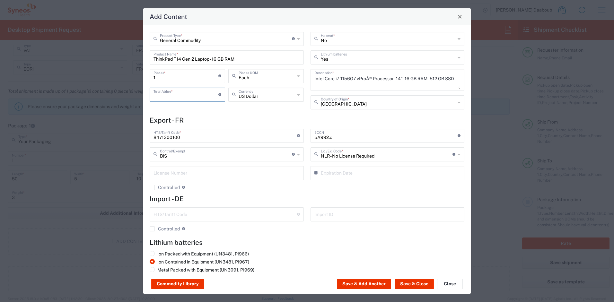
click at [182, 97] on input "number" at bounding box center [185, 94] width 65 height 11
click at [428, 283] on button "Save & Close" at bounding box center [414, 284] width 39 height 10
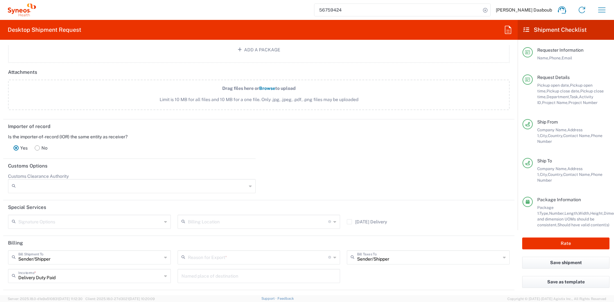
scroll to position [877, 0]
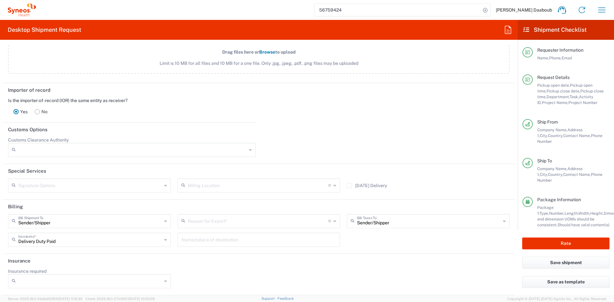
click at [216, 216] on input "text" at bounding box center [258, 220] width 141 height 11
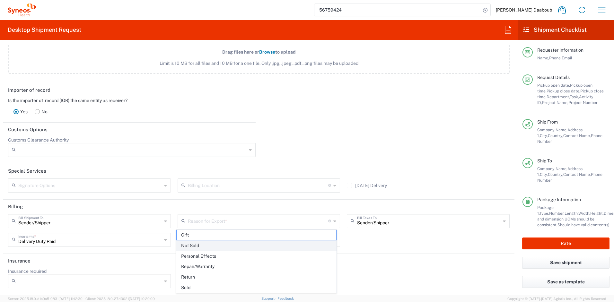
click at [203, 241] on span "Not Sold" at bounding box center [257, 246] width 160 height 10
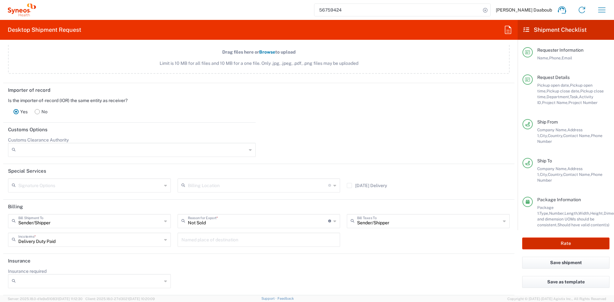
click at [558, 248] on button "Rate" at bounding box center [565, 244] width 87 height 12
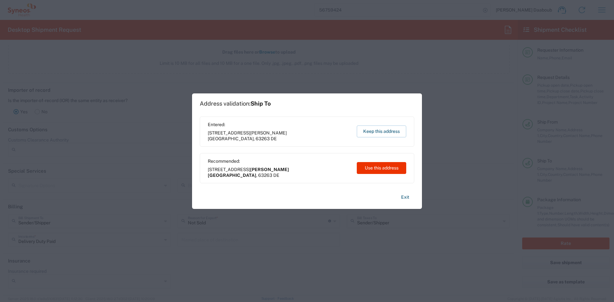
click at [366, 166] on button "Use this address" at bounding box center [381, 168] width 49 height 12
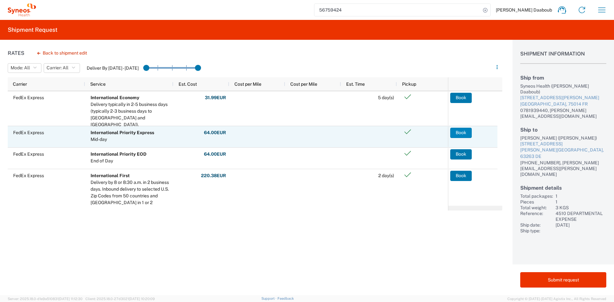
click at [456, 133] on button "Book" at bounding box center [461, 133] width 22 height 10
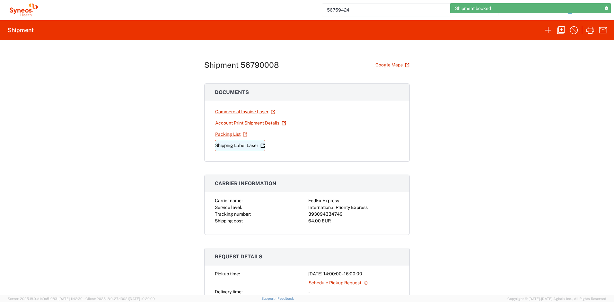
click at [238, 142] on link "Shipping Label Laser" at bounding box center [240, 145] width 50 height 11
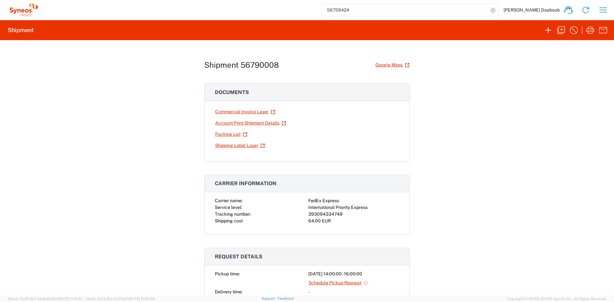
click at [322, 214] on div "393094334749" at bounding box center [353, 214] width 91 height 7
copy div "393094334749"
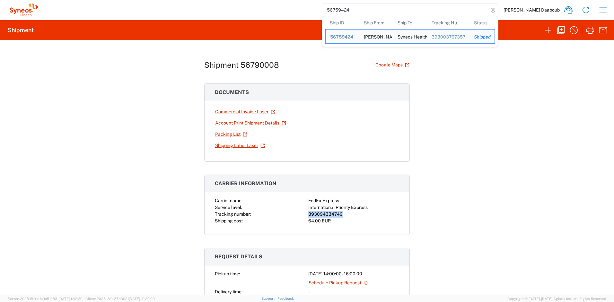
click at [378, 15] on input "56759424" at bounding box center [405, 10] width 166 height 12
drag, startPoint x: 378, startPoint y: 15, endPoint x: 380, endPoint y: 11, distance: 5.0
click at [378, 15] on input "56759424" at bounding box center [405, 10] width 166 height 12
click at [381, 10] on input "56759424" at bounding box center [405, 10] width 166 height 12
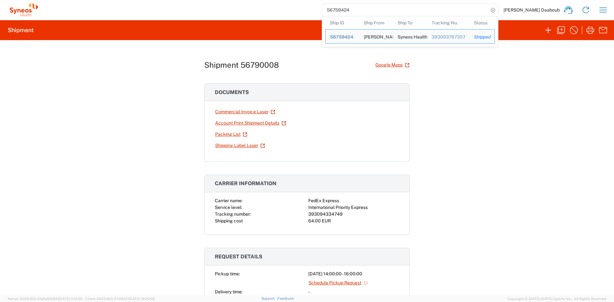
click at [381, 10] on input "56759424" at bounding box center [405, 10] width 166 height 12
paste input "399067"
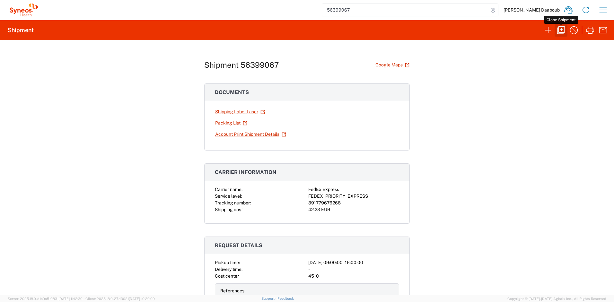
click at [560, 30] on icon "button" at bounding box center [561, 30] width 10 height 10
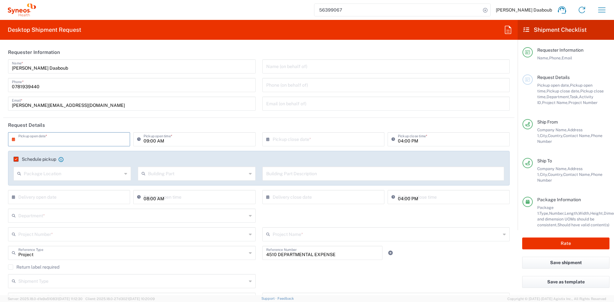
click at [90, 139] on input "text" at bounding box center [70, 138] width 104 height 11
click at [81, 180] on span "11" at bounding box center [80, 179] width 10 height 9
click at [46, 157] on label "Schedule pickup" at bounding box center [34, 159] width 43 height 5
click at [15, 159] on input "Schedule pickup" at bounding box center [15, 159] width 0 height 0
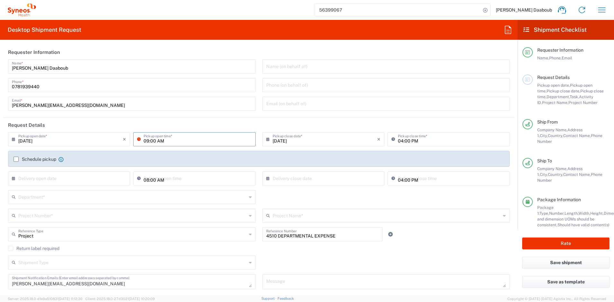
click at [145, 143] on input "09:00 AM" at bounding box center [198, 138] width 108 height 11
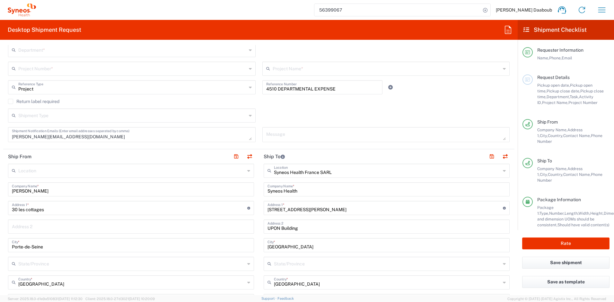
scroll to position [183, 0]
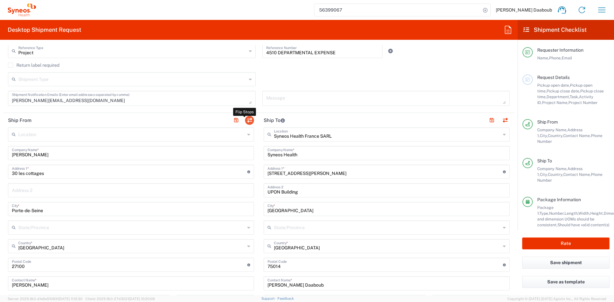
click at [248, 121] on button "button" at bounding box center [249, 120] width 9 height 9
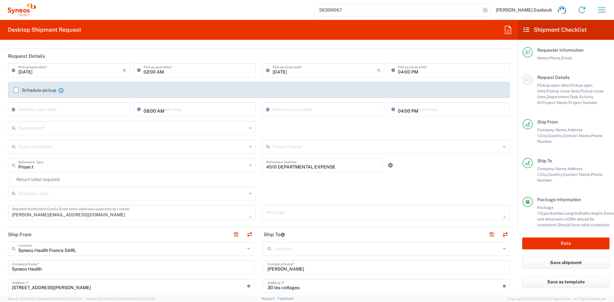
scroll to position [16, 0]
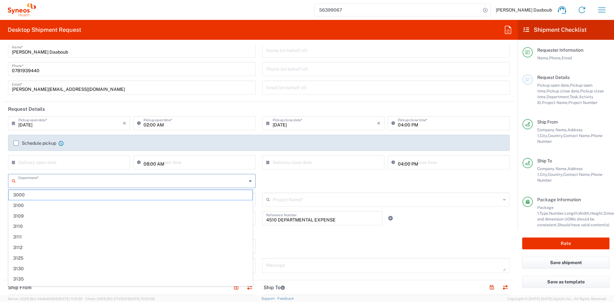
click at [48, 181] on input "text" at bounding box center [132, 180] width 228 height 11
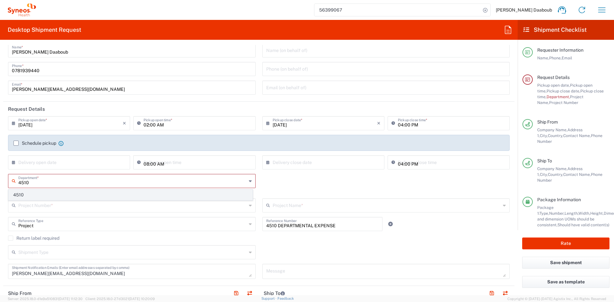
click at [43, 197] on span "4510" at bounding box center [131, 195] width 244 height 10
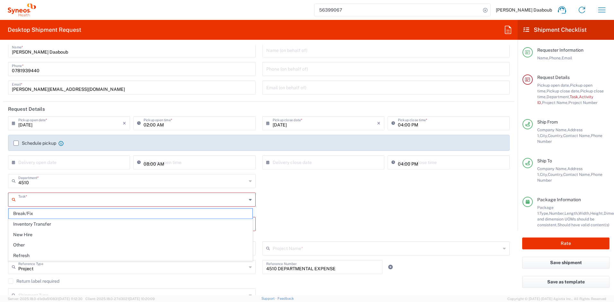
click at [39, 204] on input "text" at bounding box center [132, 199] width 228 height 11
click at [27, 254] on span "Refresh" at bounding box center [131, 256] width 244 height 10
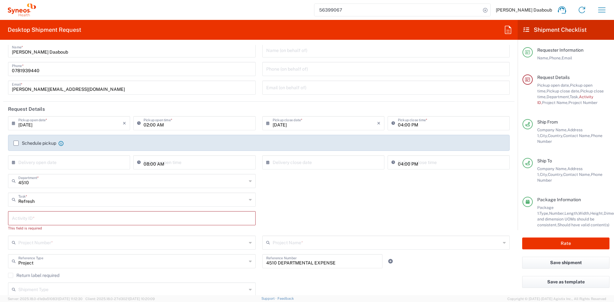
click at [27, 223] on input "text" at bounding box center [132, 217] width 240 height 11
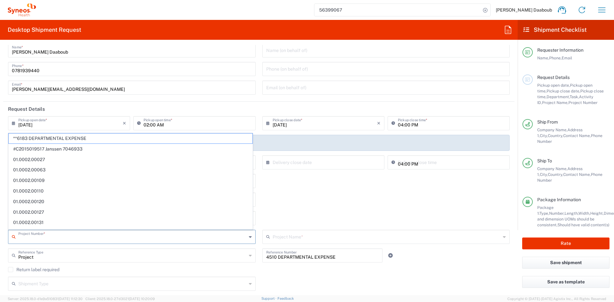
click at [79, 236] on input "text" at bounding box center [132, 236] width 228 height 11
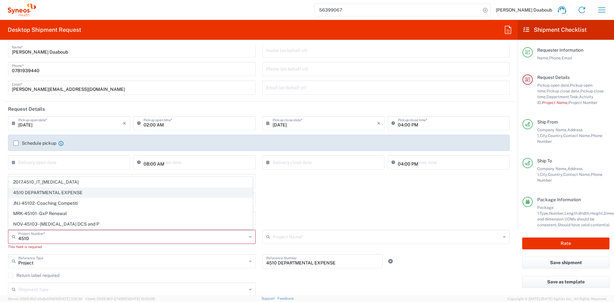
click at [48, 195] on span "4510 DEPARTMENTAL EXPENSE" at bounding box center [131, 193] width 244 height 10
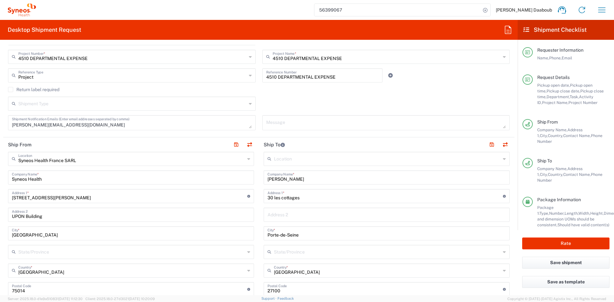
scroll to position [236, 0]
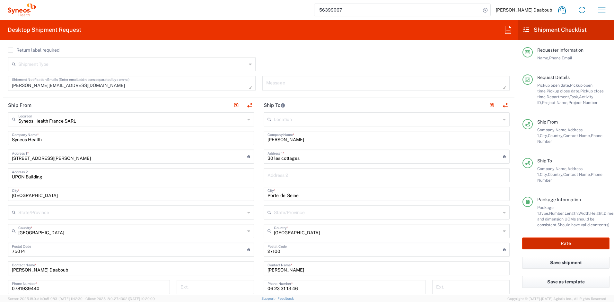
click at [560, 244] on button "Rate" at bounding box center [565, 244] width 87 height 12
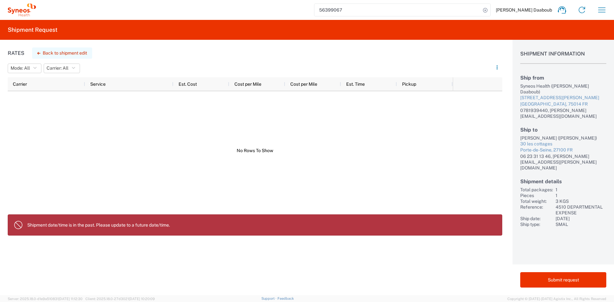
click at [61, 53] on button "Back to shipment edit" at bounding box center [62, 53] width 60 height 11
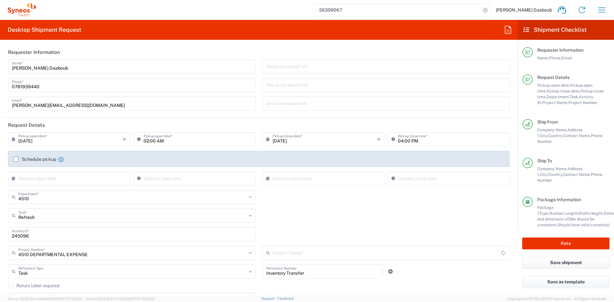
click at [144, 141] on input "02:00 AM" at bounding box center [198, 138] width 108 height 11
click at [159, 141] on input "02:00 AM" at bounding box center [198, 138] width 108 height 11
click at [142, 141] on icon at bounding box center [140, 139] width 6 height 10
click at [144, 142] on input "02:00 PM" at bounding box center [198, 138] width 108 height 11
click at [561, 244] on button "Rate" at bounding box center [565, 244] width 87 height 12
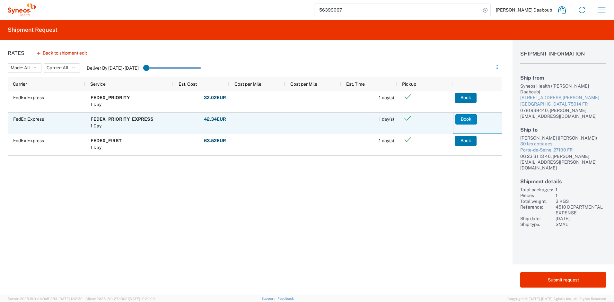
click at [466, 115] on button "Book" at bounding box center [466, 119] width 22 height 10
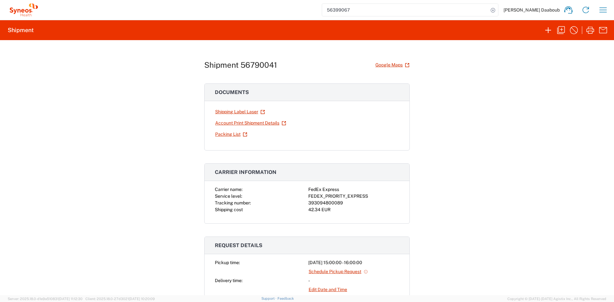
click at [326, 199] on div "FEDEX_PRIORITY_EXPRESS" at bounding box center [353, 196] width 91 height 7
click at [326, 202] on div "393094800089" at bounding box center [353, 203] width 91 height 7
copy div "393094800089"
click at [247, 112] on link "Shipping Label Laser" at bounding box center [240, 111] width 50 height 11
